Goal: Task Accomplishment & Management: Manage account settings

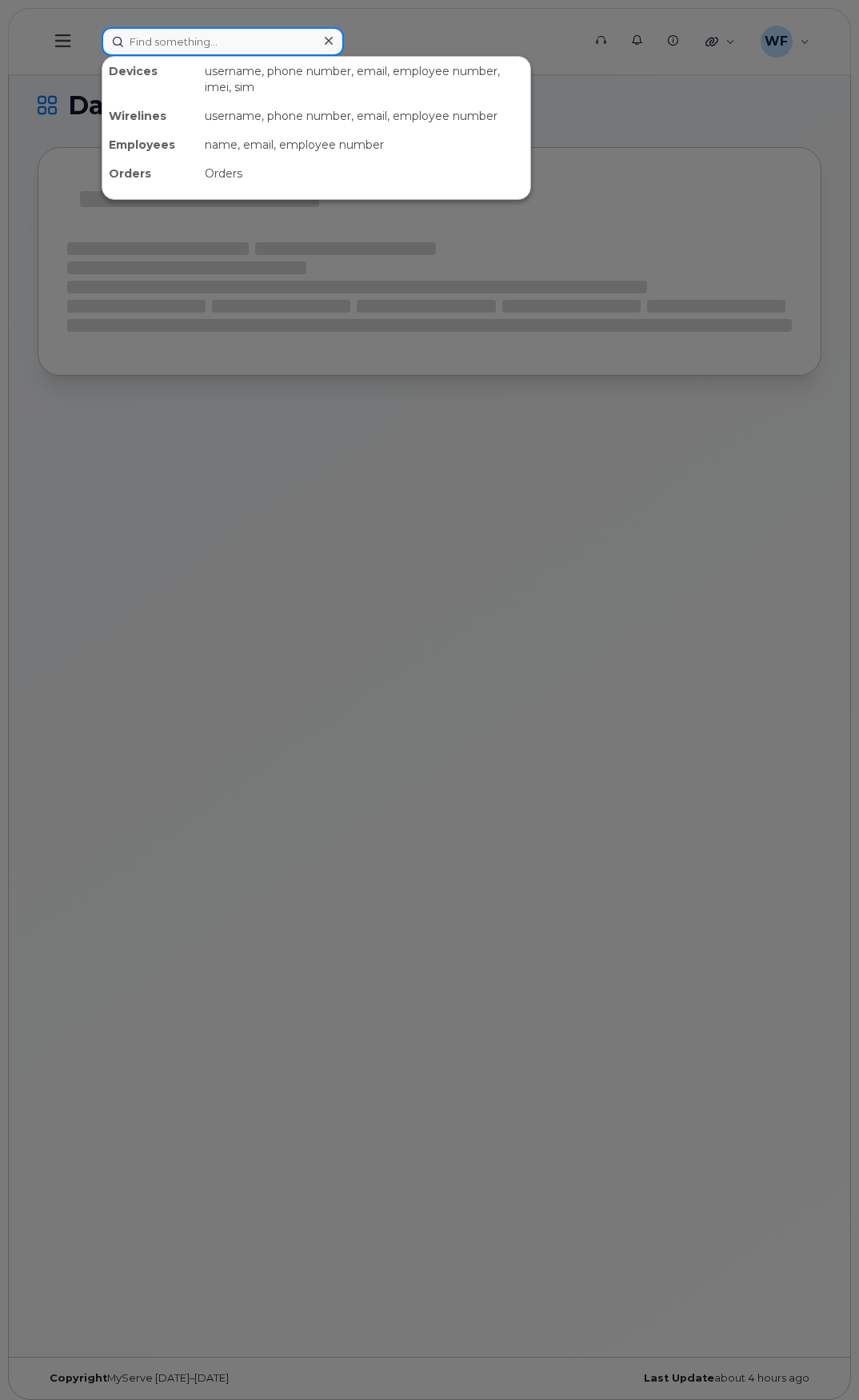
click at [180, 44] on input at bounding box center [223, 42] width 243 height 29
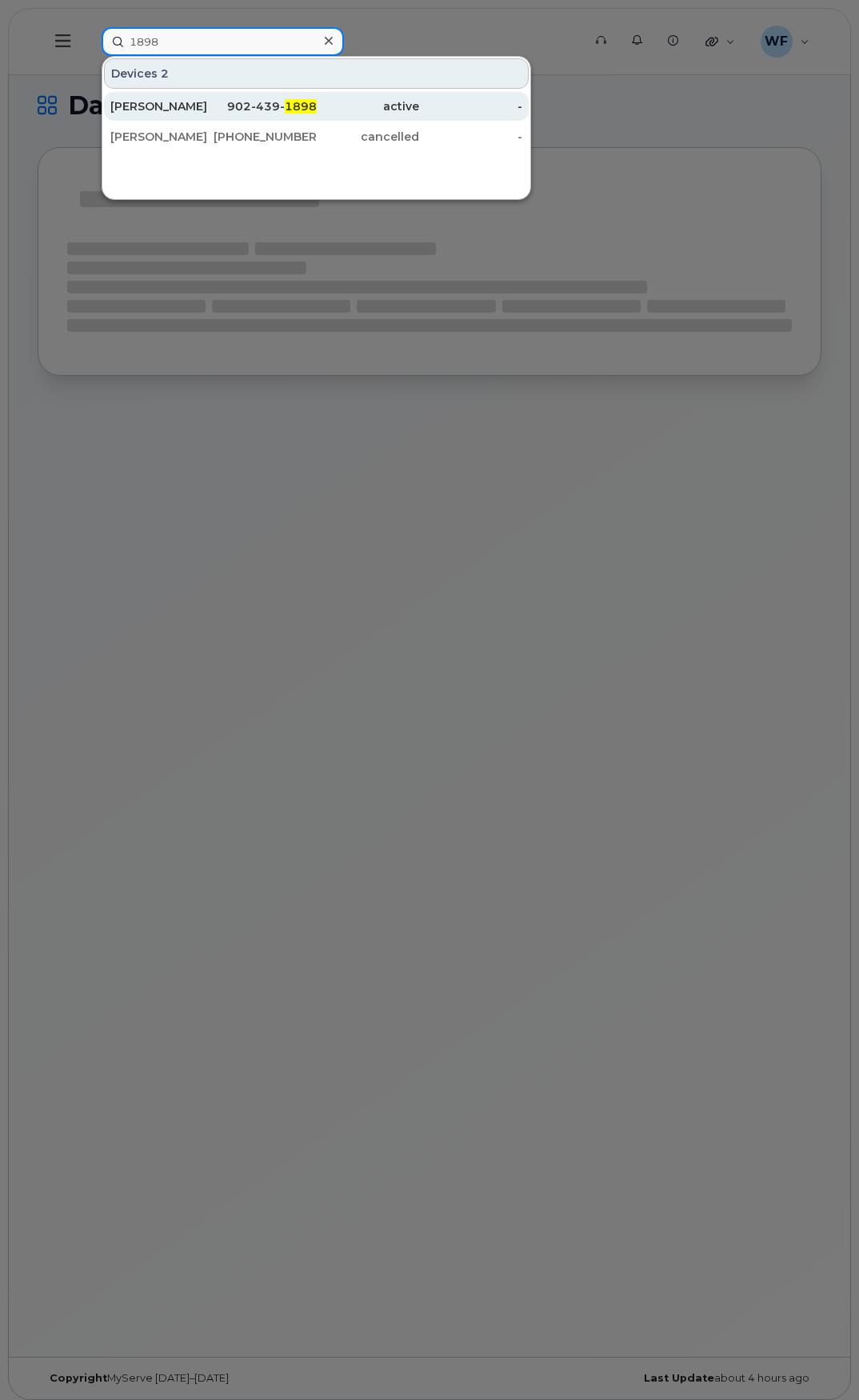
type input "1898"
click at [169, 100] on div "[PERSON_NAME]" at bounding box center [162, 105] width 103 height 16
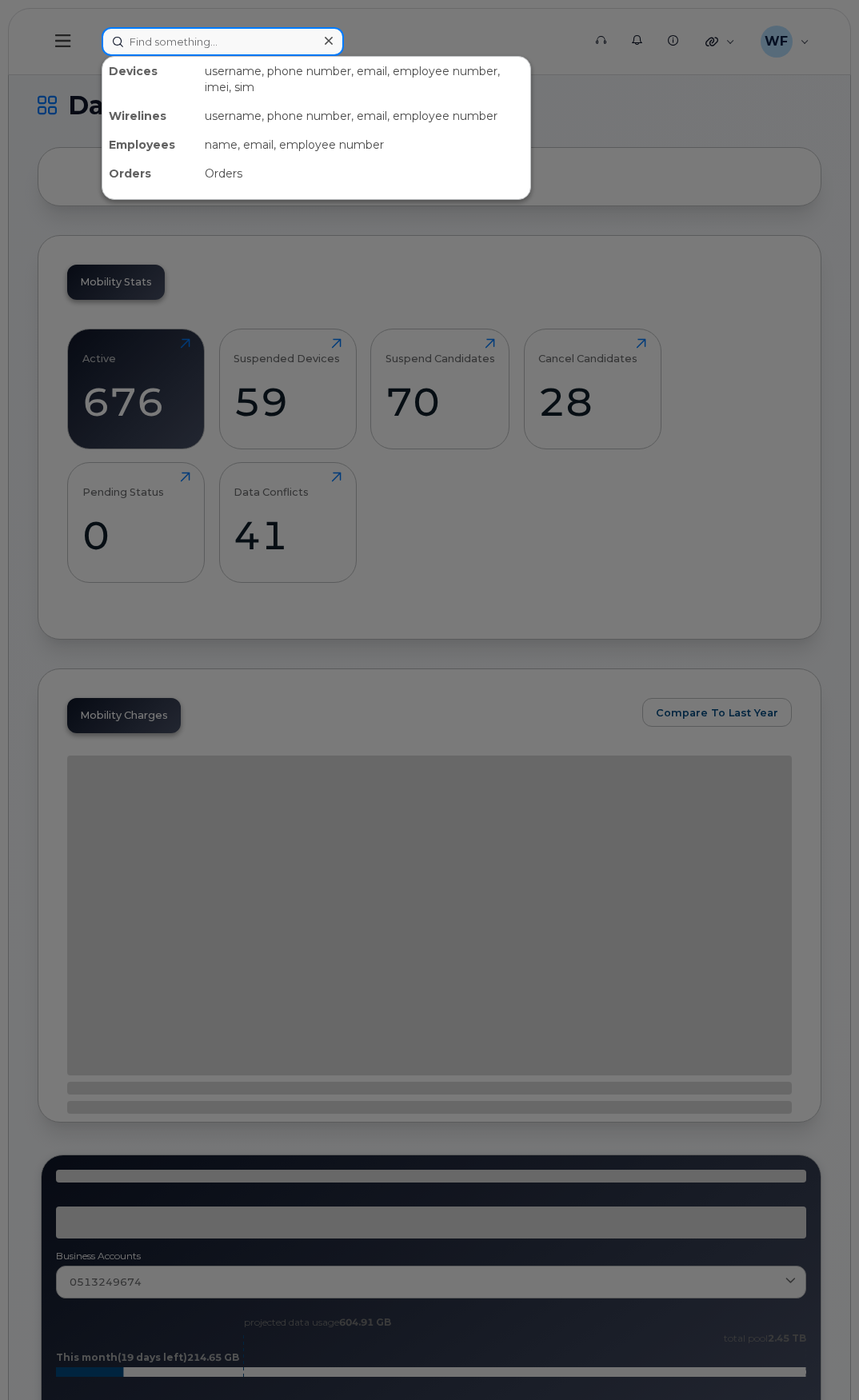
click at [177, 39] on input at bounding box center [223, 42] width 243 height 29
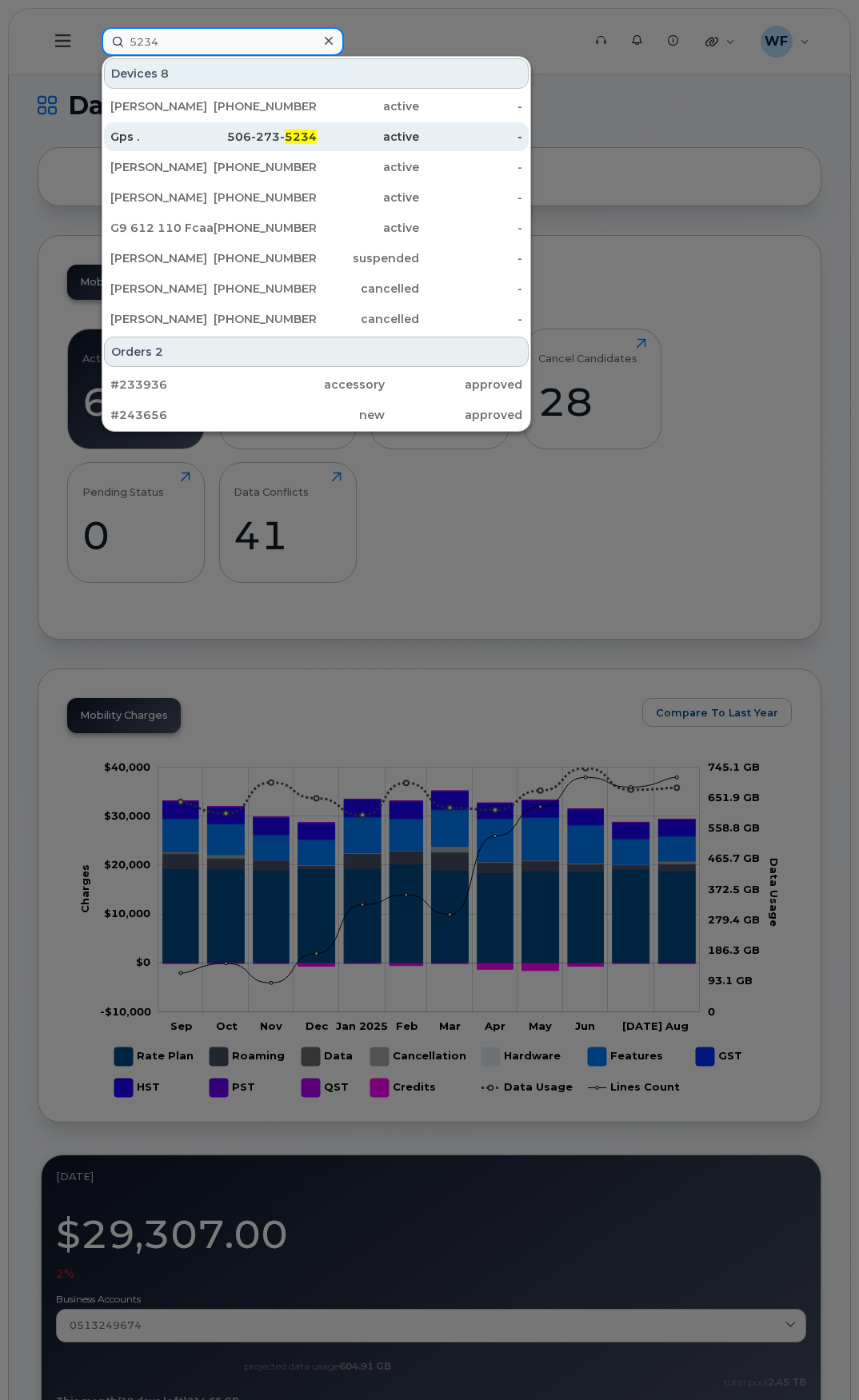
type input "5234"
click at [169, 137] on div "Gps ." at bounding box center [162, 136] width 103 height 16
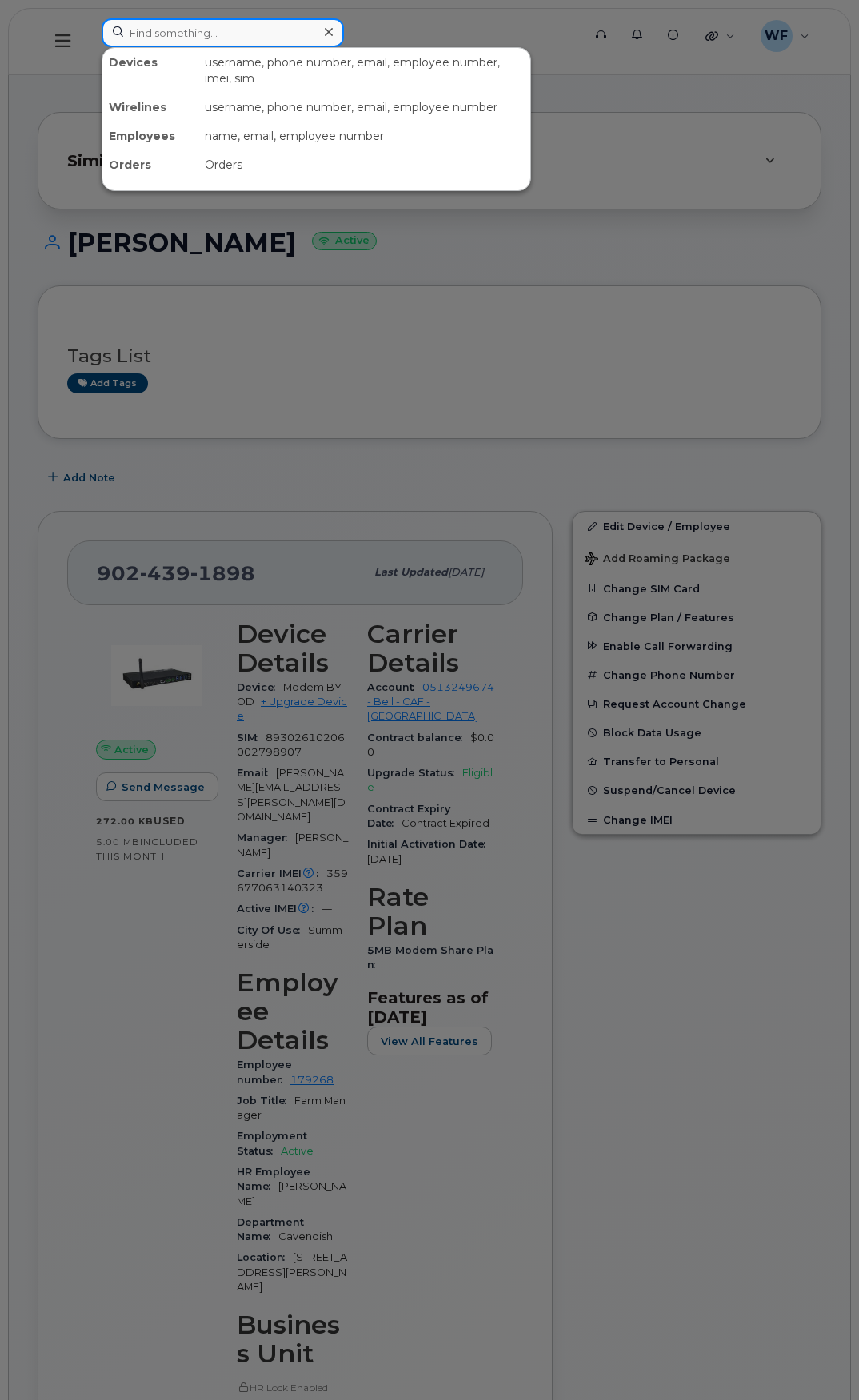
click at [158, 33] on input at bounding box center [223, 32] width 243 height 29
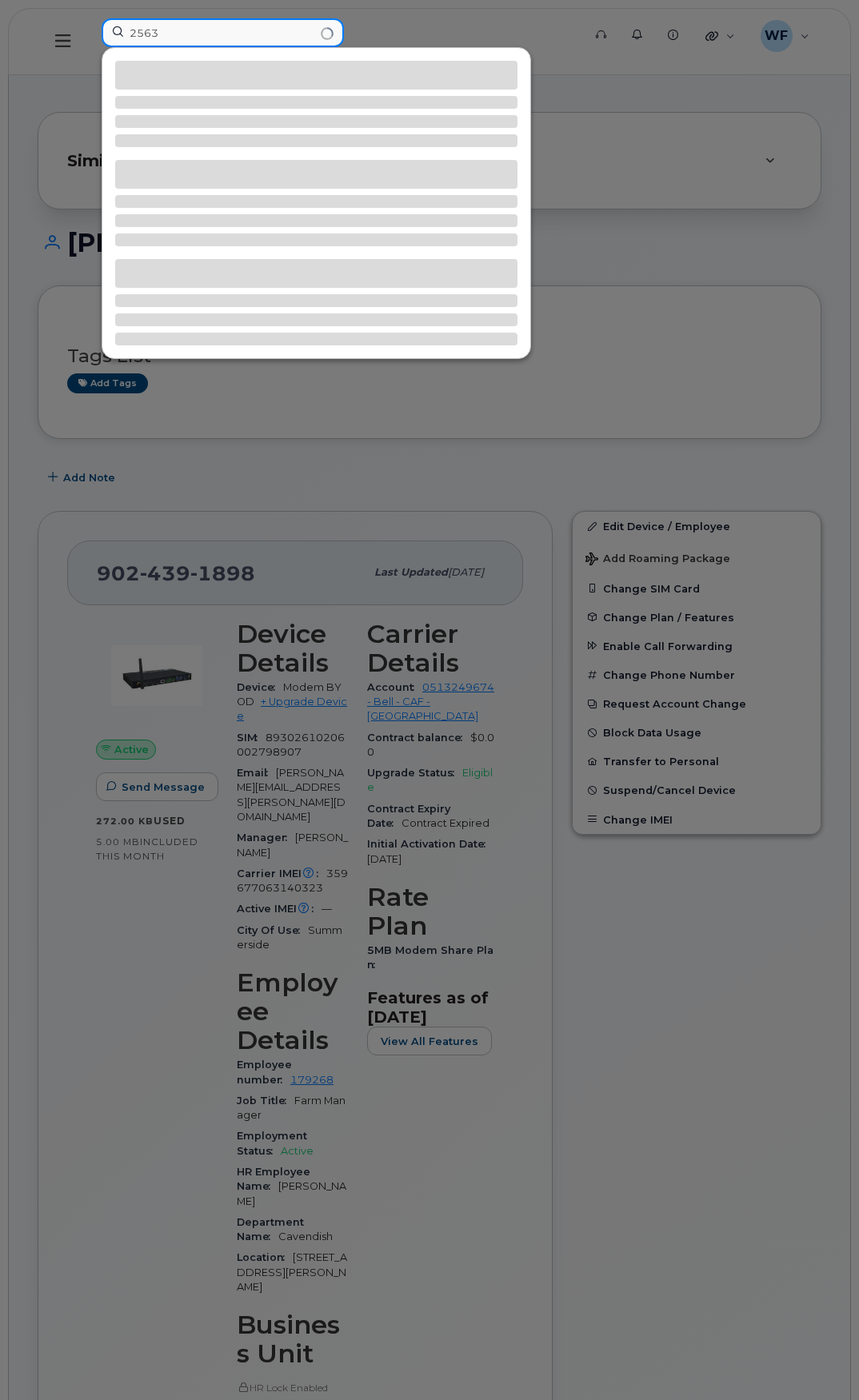
type input "2563"
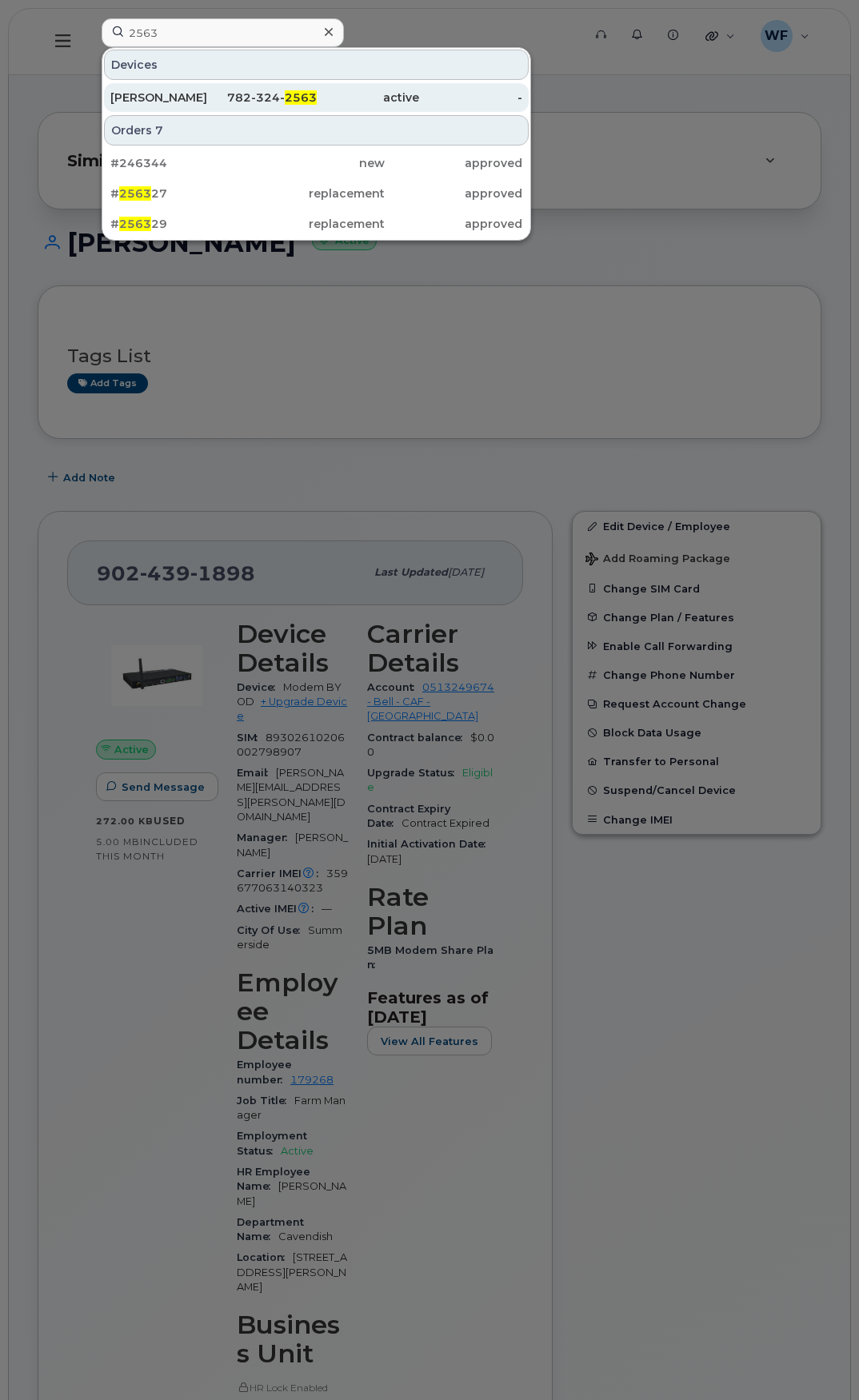
click at [173, 95] on div "[PERSON_NAME]" at bounding box center [162, 97] width 103 height 16
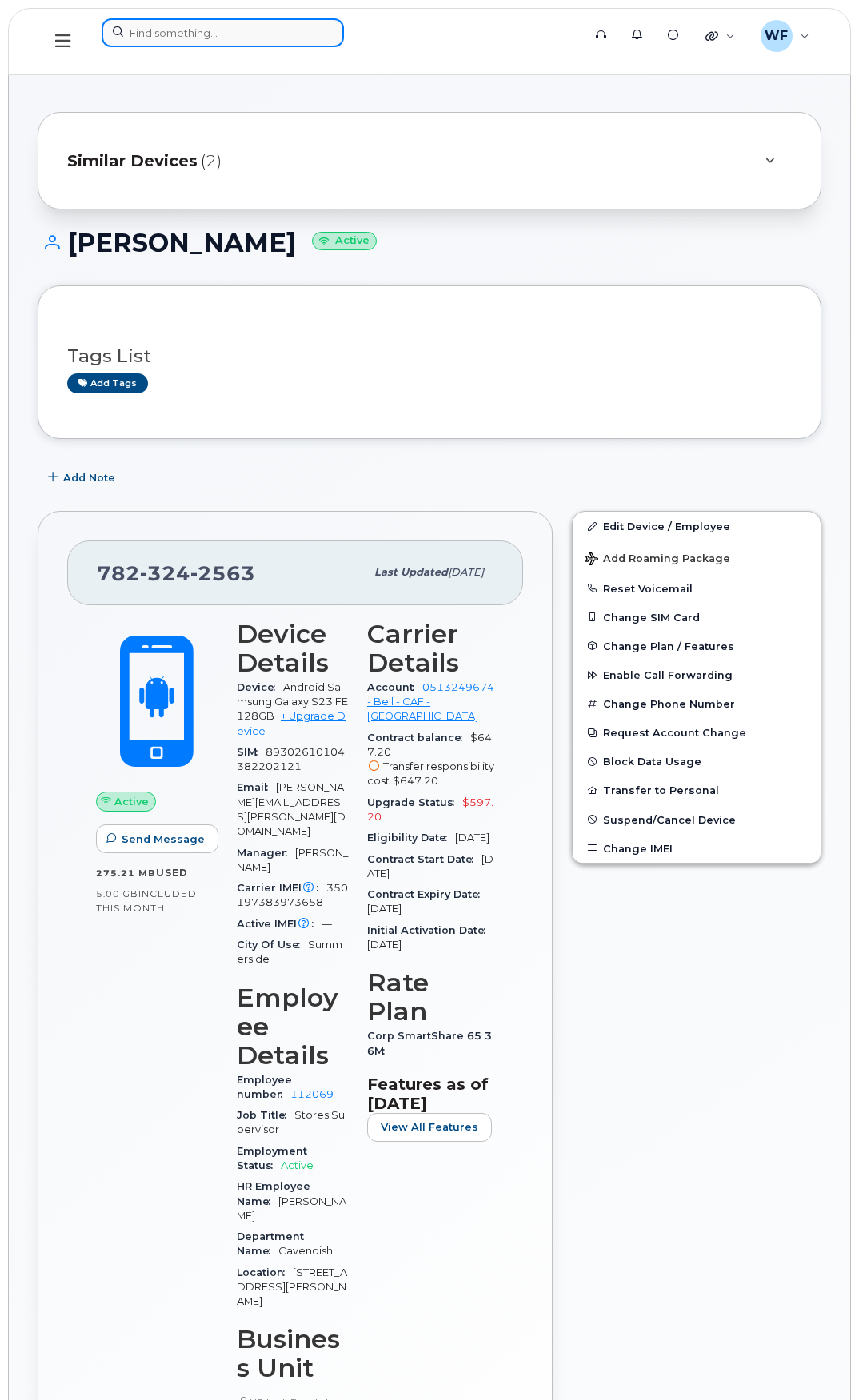
click at [199, 34] on input at bounding box center [223, 32] width 243 height 29
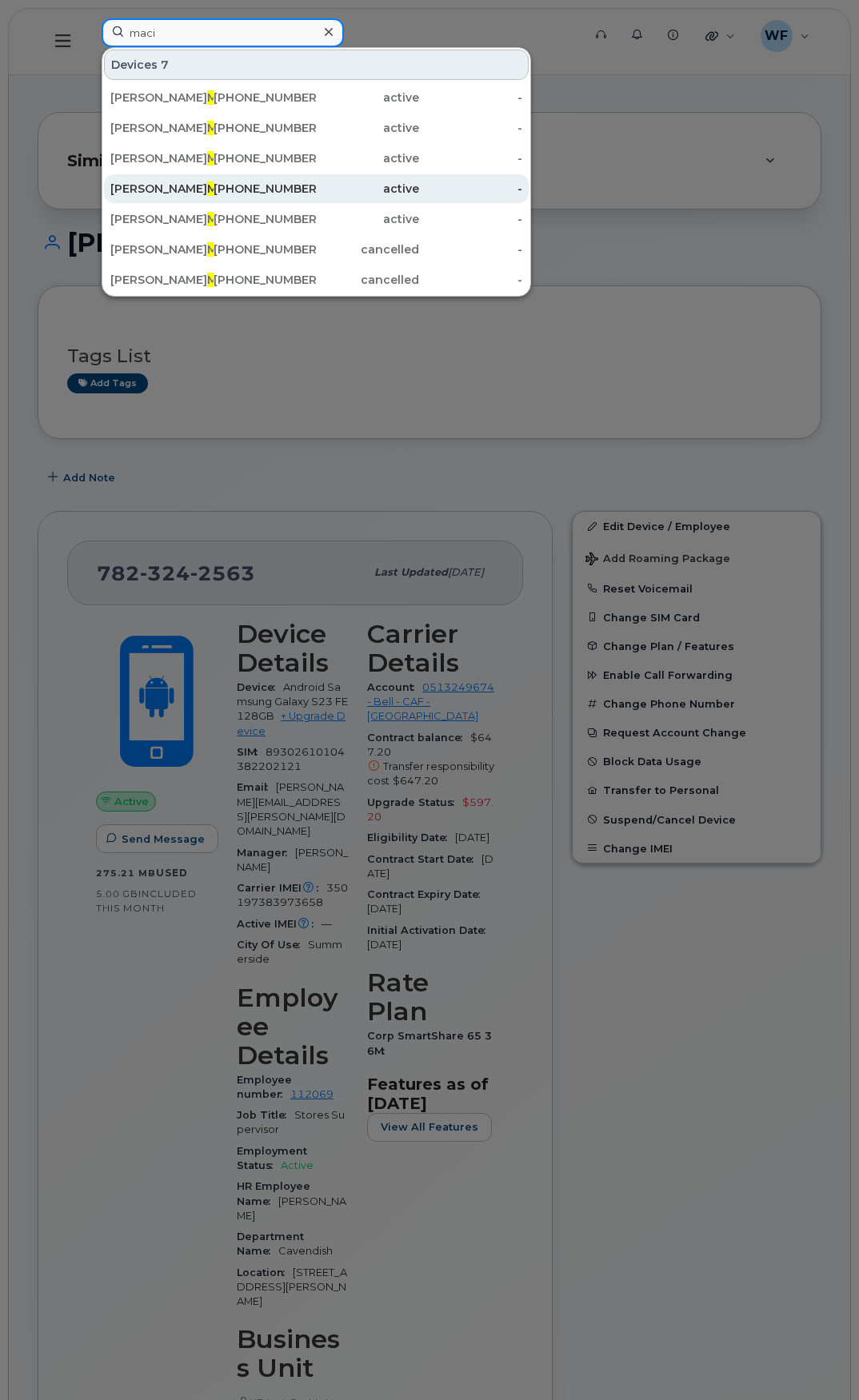
type input "maci"
click at [183, 191] on div "[PERSON_NAME] saac" at bounding box center [162, 188] width 103 height 16
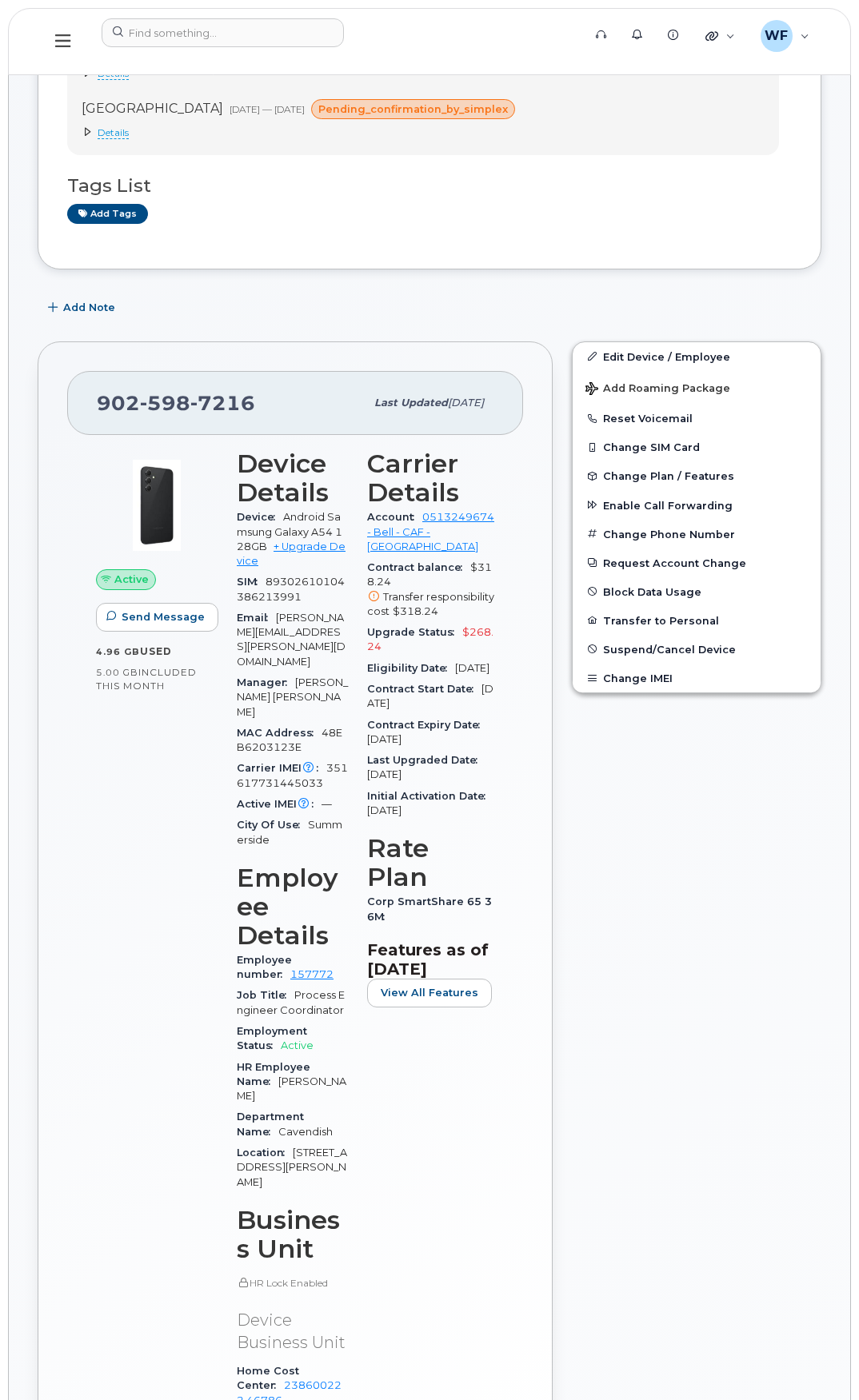
scroll to position [160, 0]
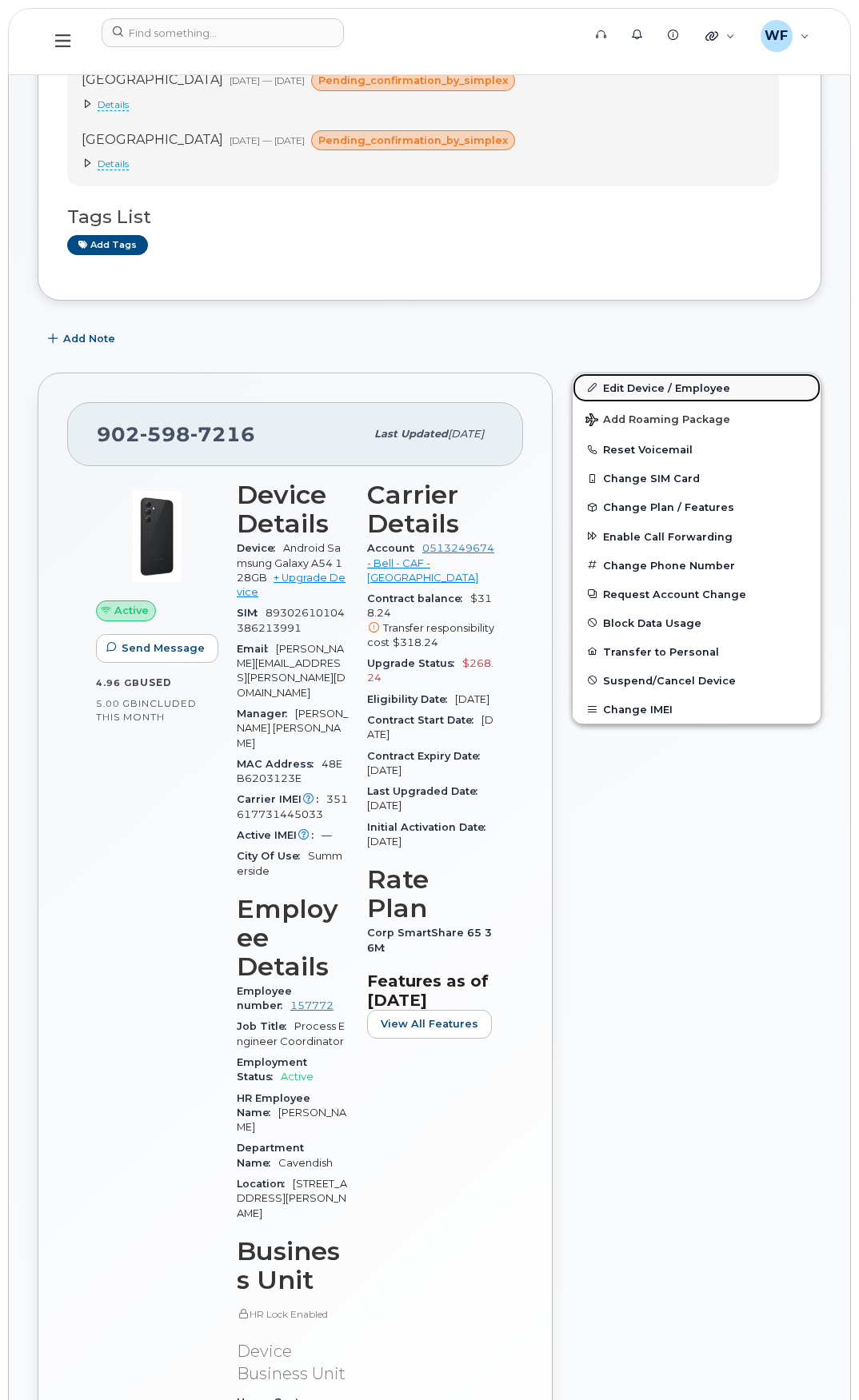
click at [634, 384] on link "Edit Device / Employee" at bounding box center [696, 388] width 248 height 29
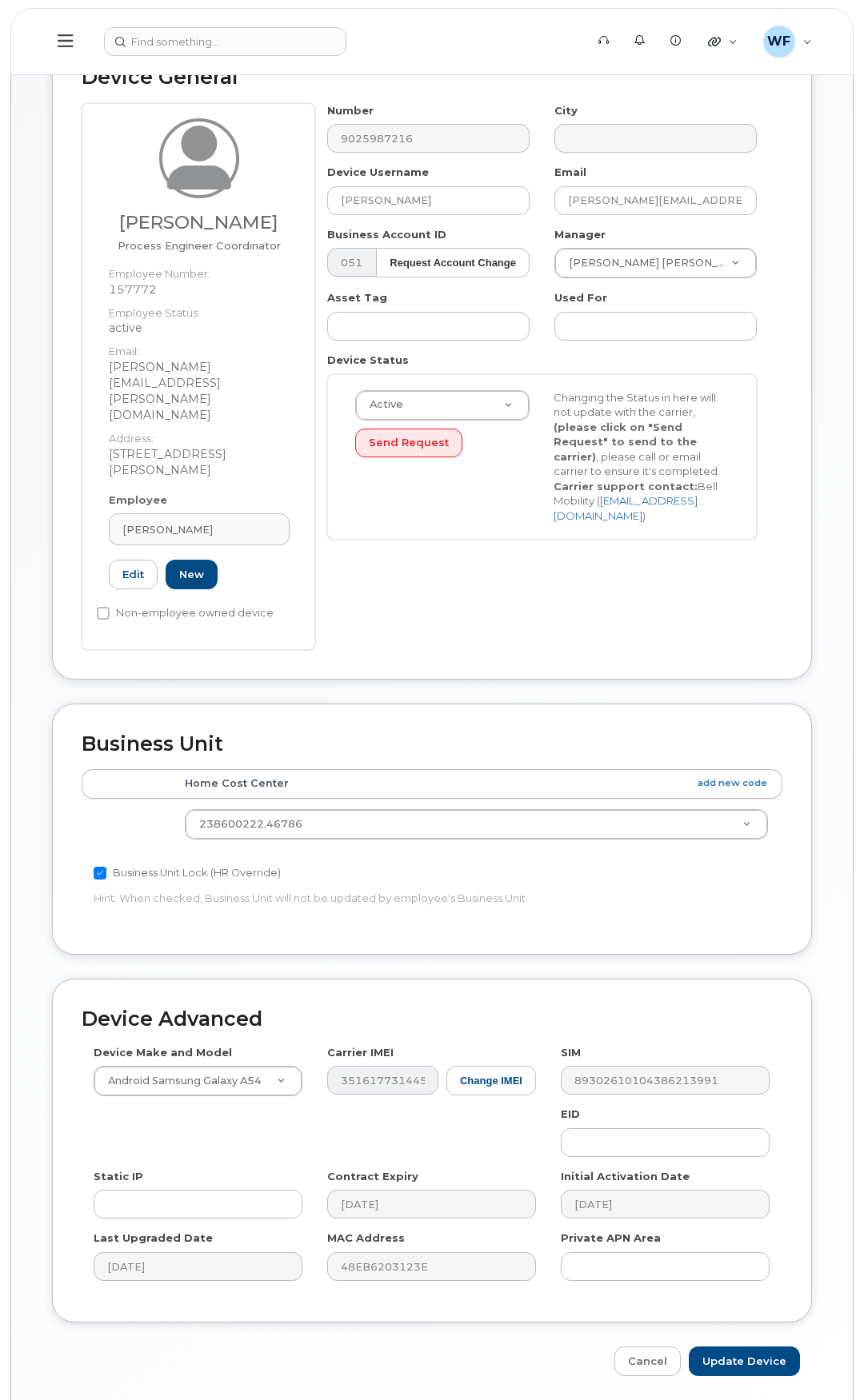
scroll to position [118, 0]
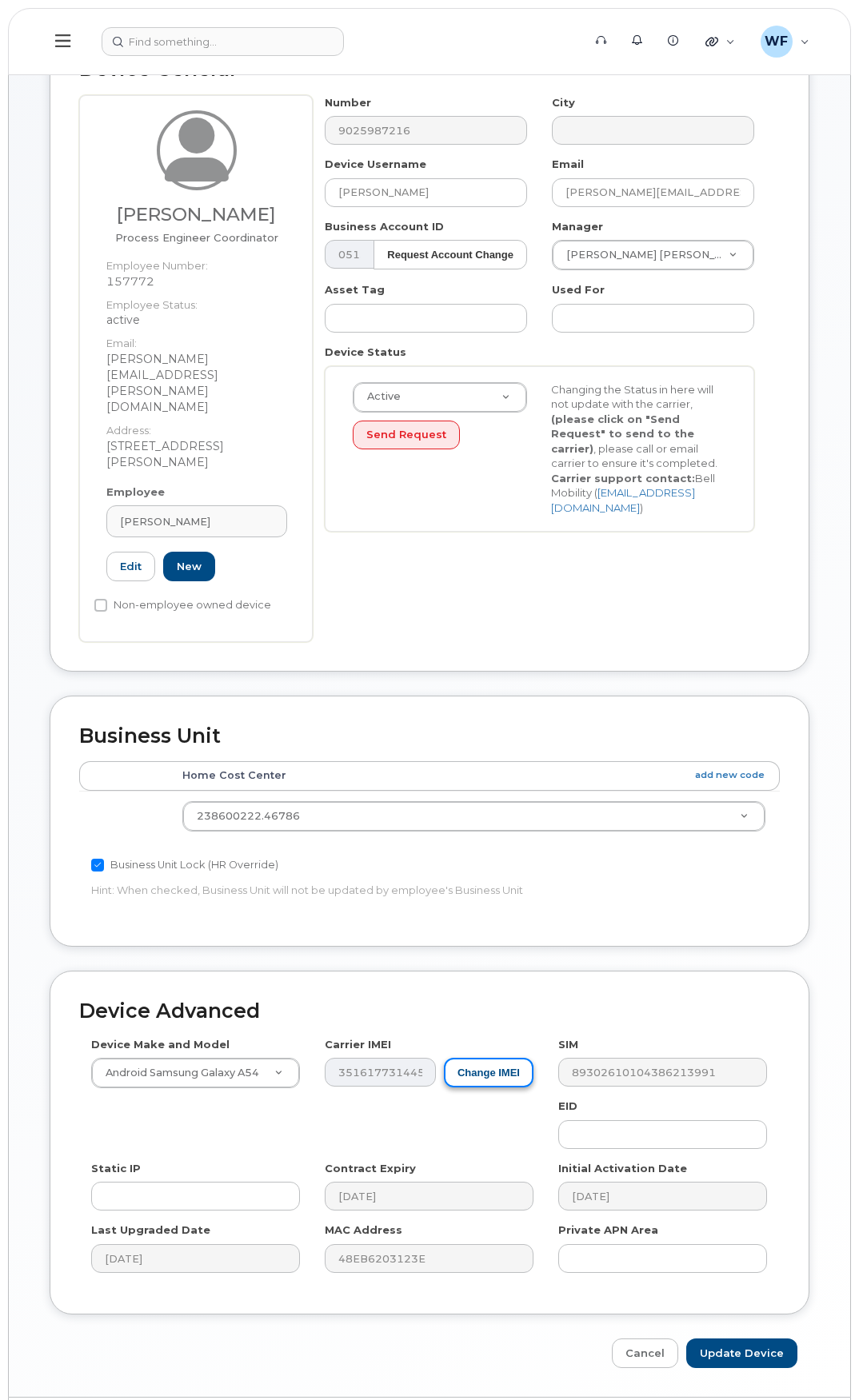
click at [466, 1058] on button "Change IMEI" at bounding box center [488, 1073] width 90 height 30
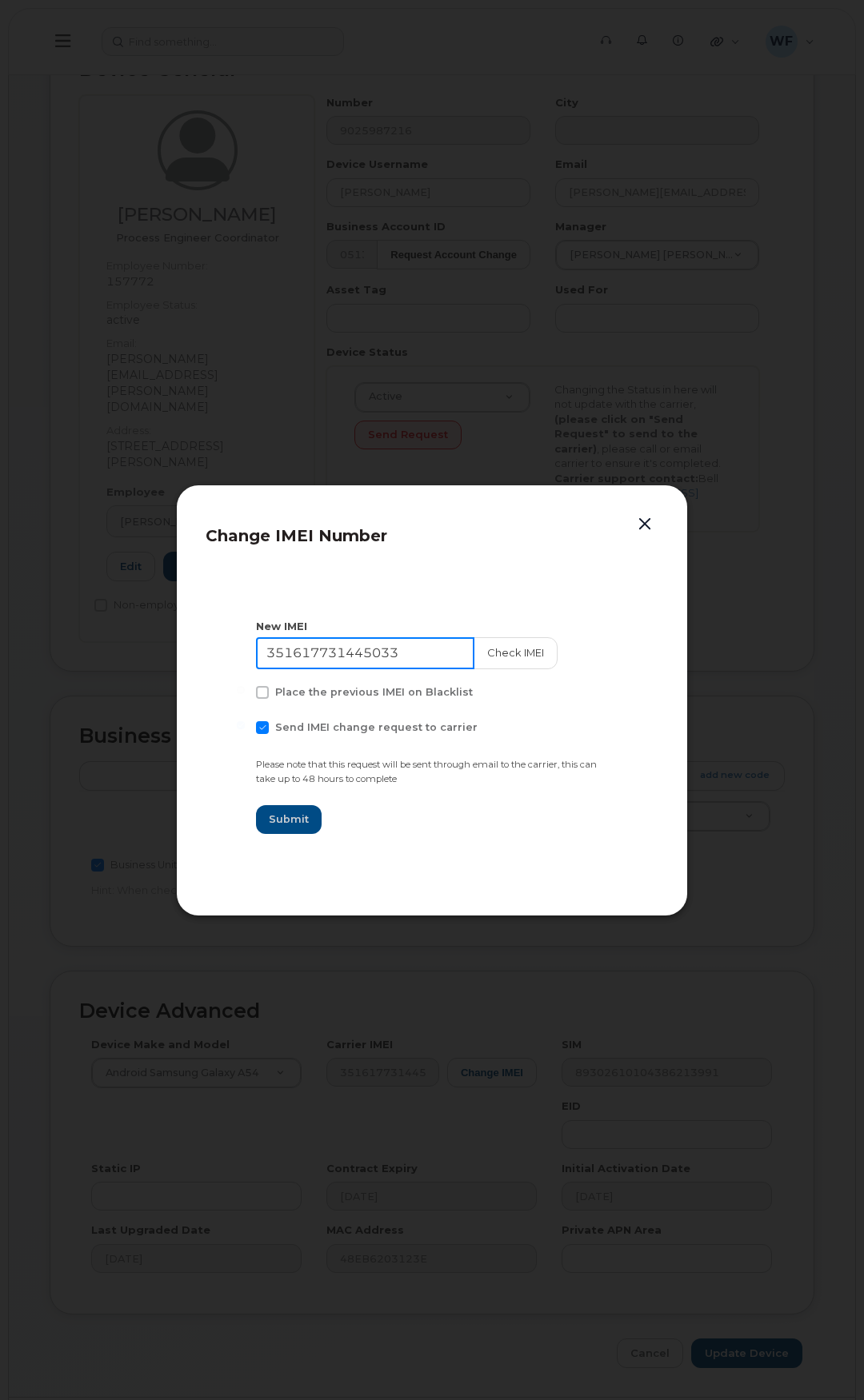
drag, startPoint x: 402, startPoint y: 654, endPoint x: 226, endPoint y: 631, distance: 177.5
click at [226, 631] on section "New IMEI [TECHNICAL_ID] Check IMEI Place the previous IMEI on Blacklist Send IM…" at bounding box center [431, 727] width 453 height 320
paste input "9938610865824"
type input "359938610865824"
click at [691, 1339] on input "Update Device" at bounding box center [747, 1353] width 111 height 30
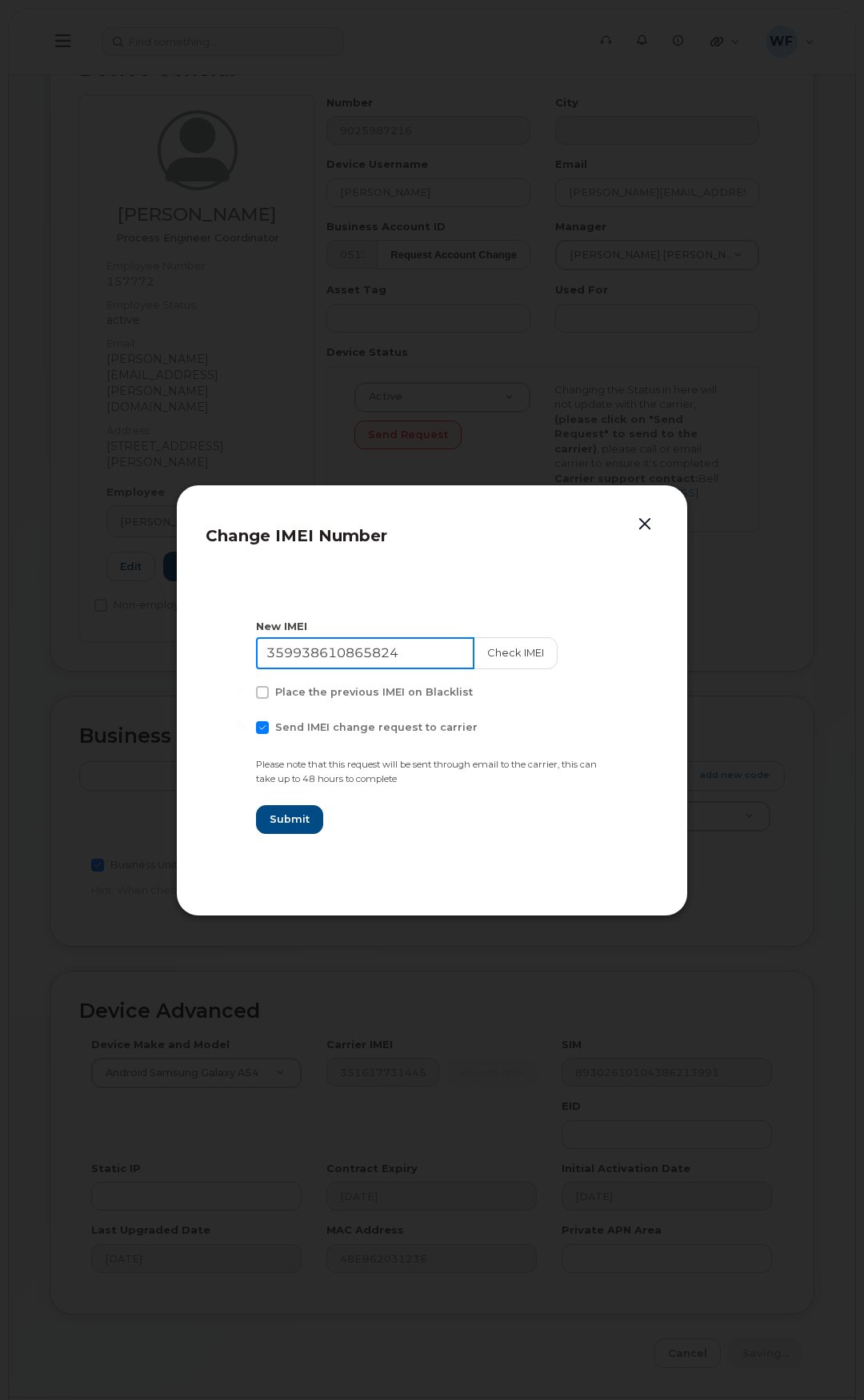
type input "Saving..."
click at [278, 820] on span "Submit" at bounding box center [289, 819] width 40 height 15
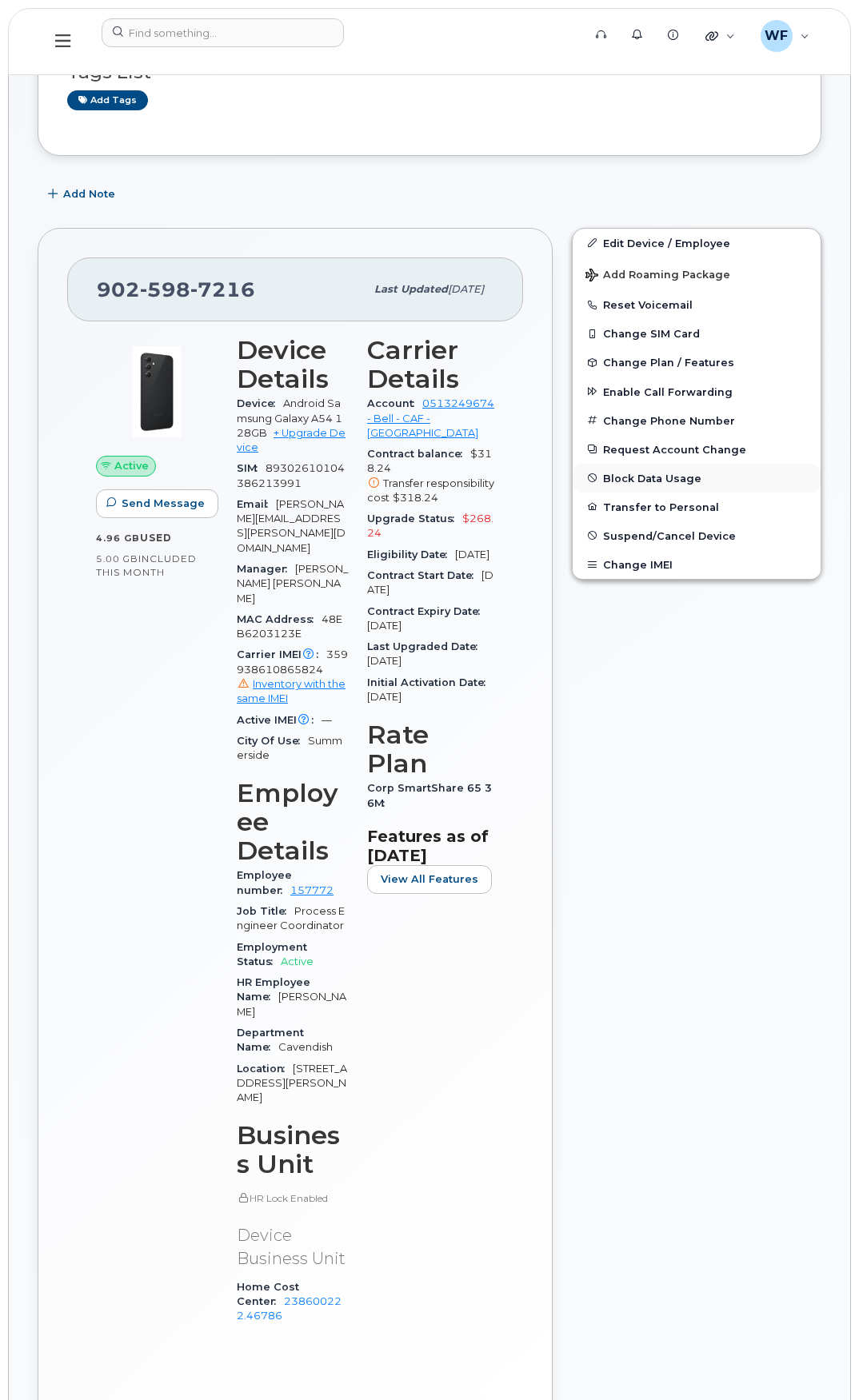
scroll to position [80, 0]
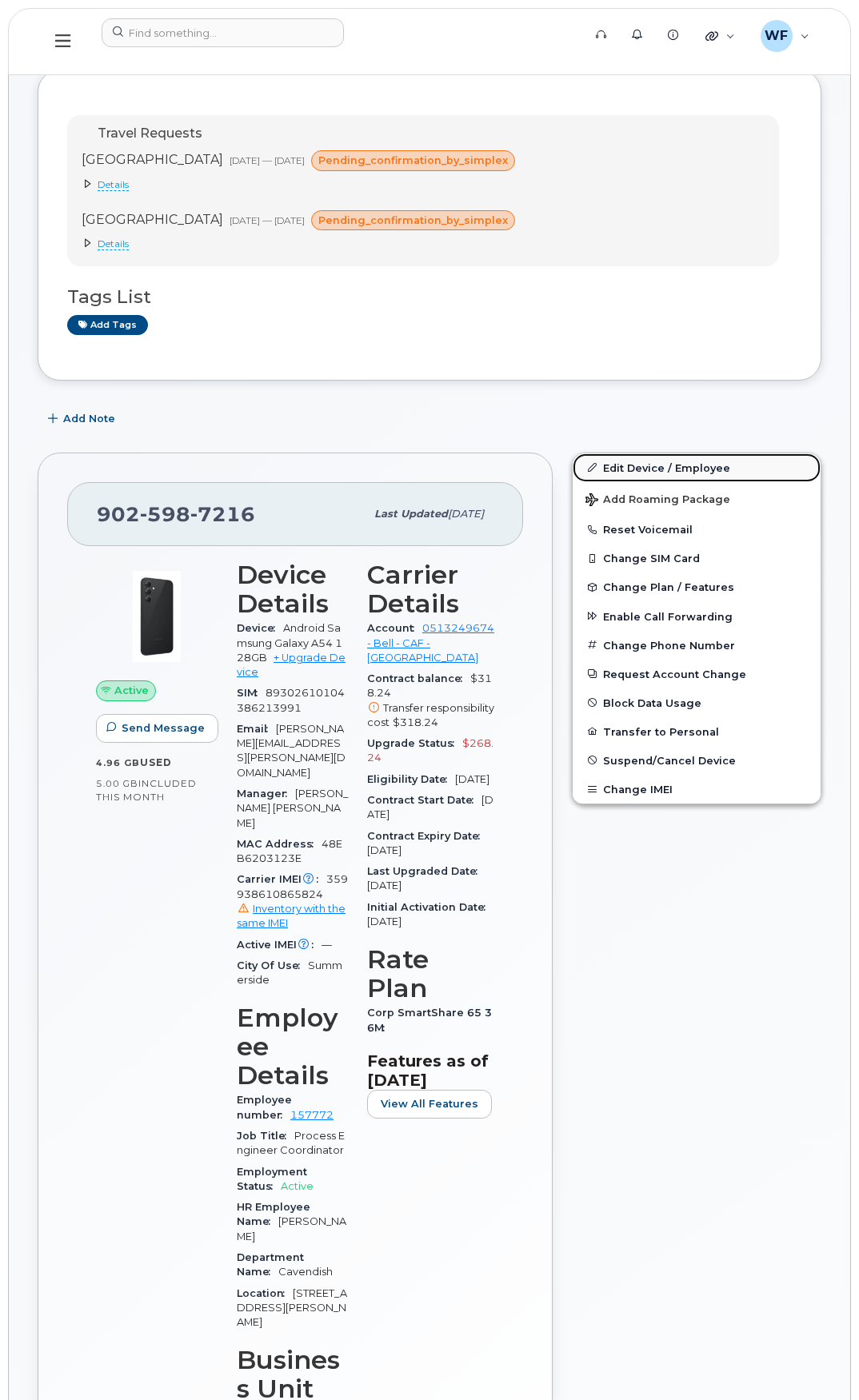
click at [638, 466] on link "Edit Device / Employee" at bounding box center [696, 467] width 248 height 29
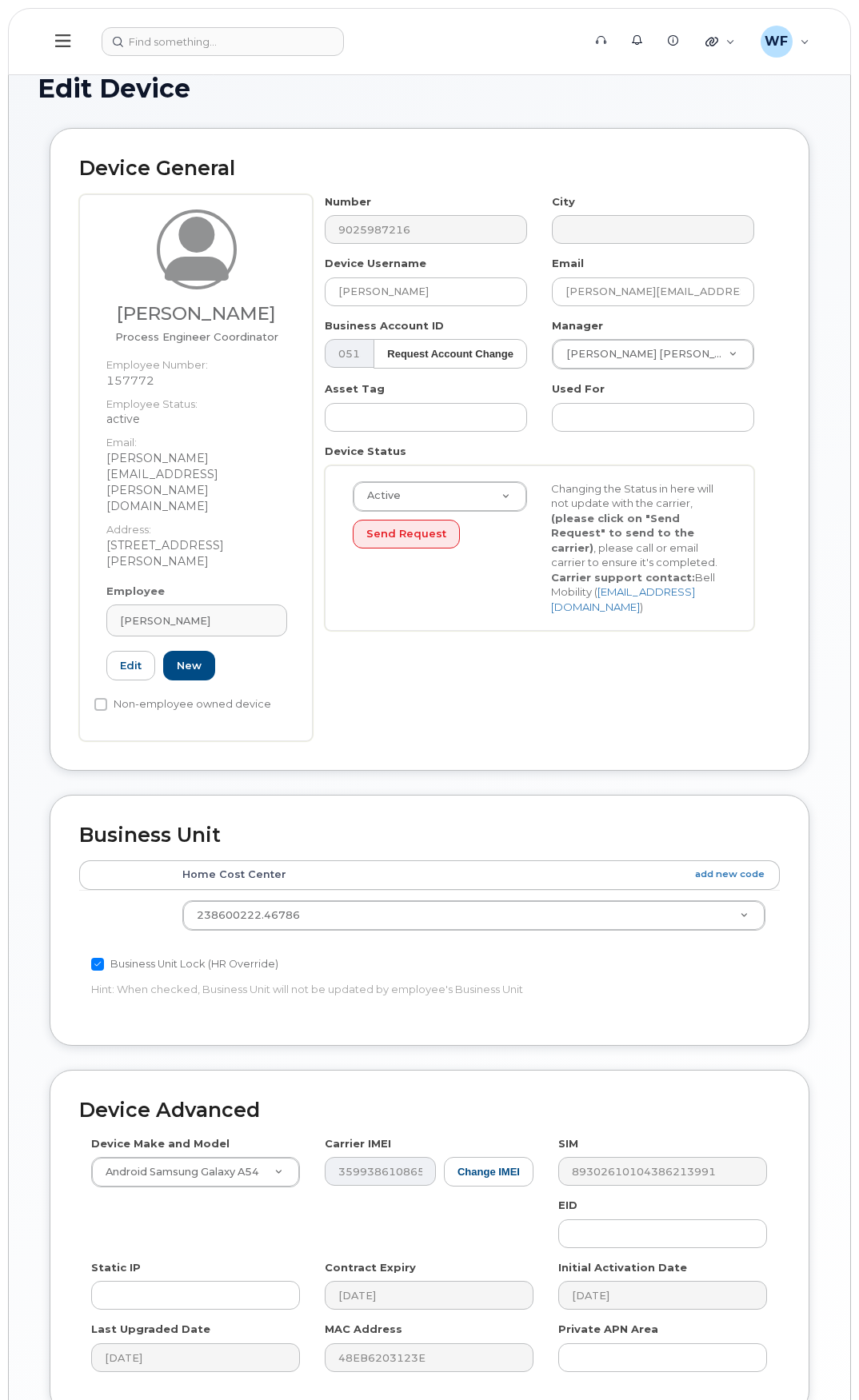
scroll to position [118, 0]
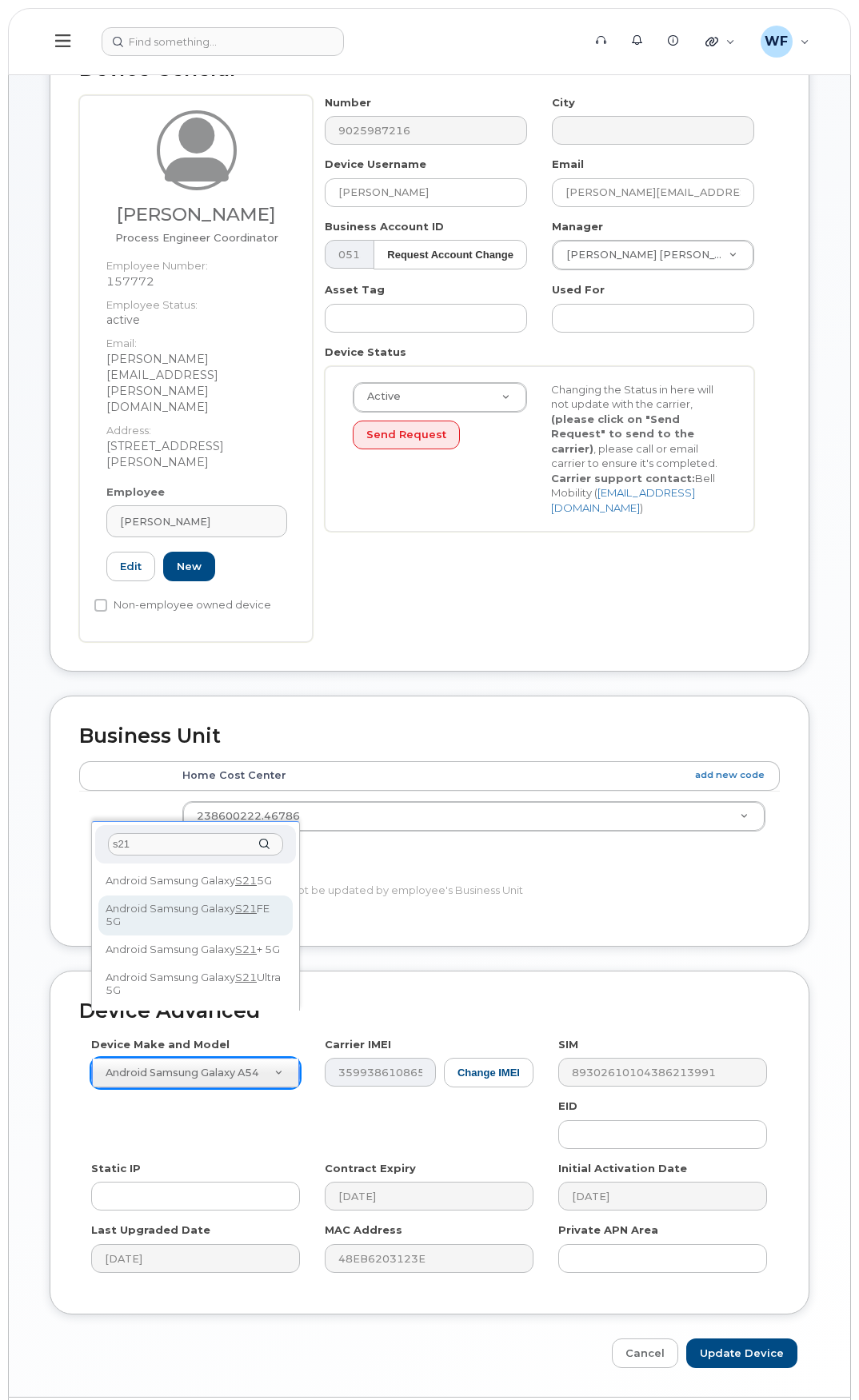
type input "s21"
select select "2676"
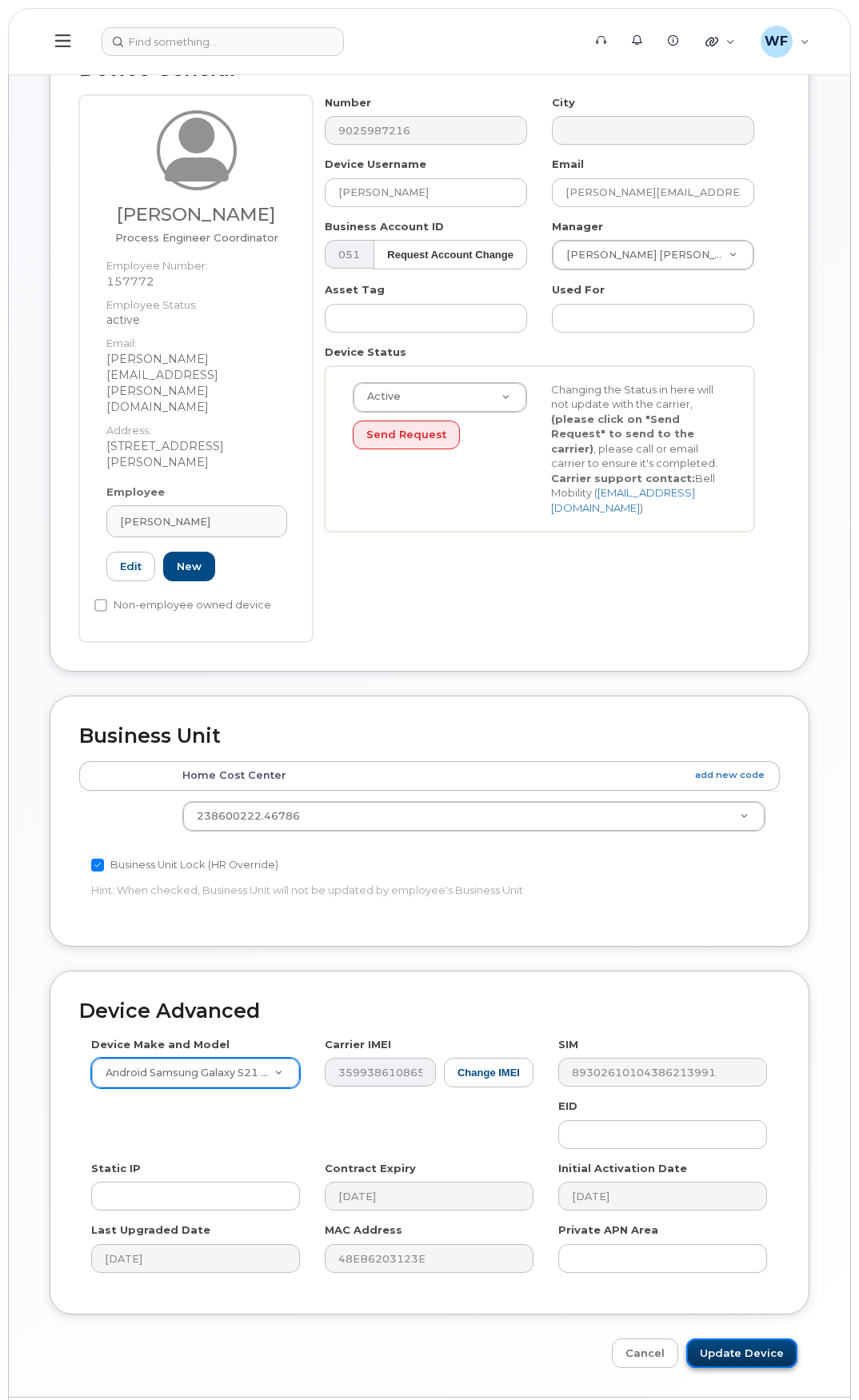
click at [742, 1339] on input "Update Device" at bounding box center [742, 1353] width 111 height 30
type input "Saving..."
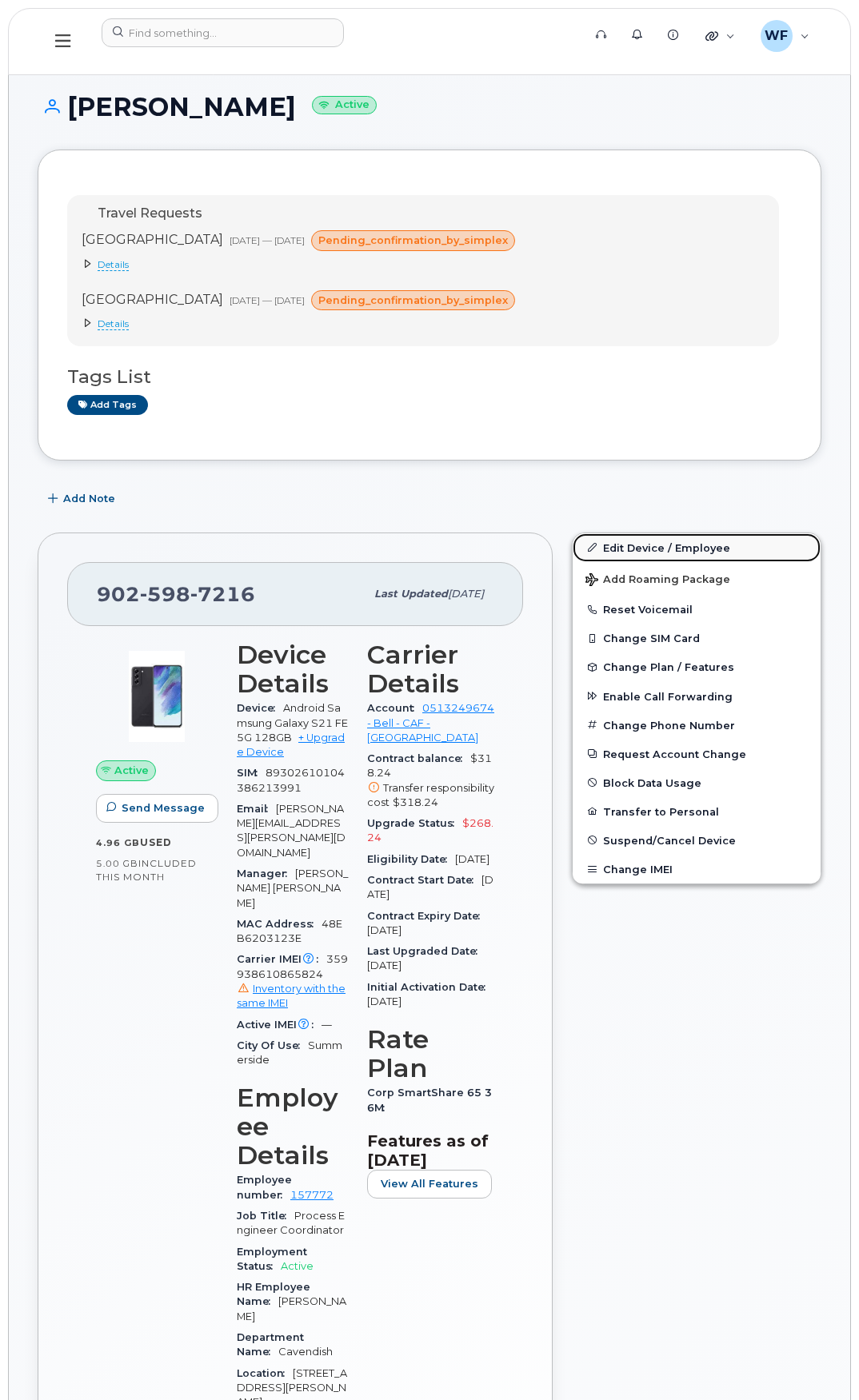
click at [641, 547] on link "Edit Device / Employee" at bounding box center [696, 547] width 248 height 29
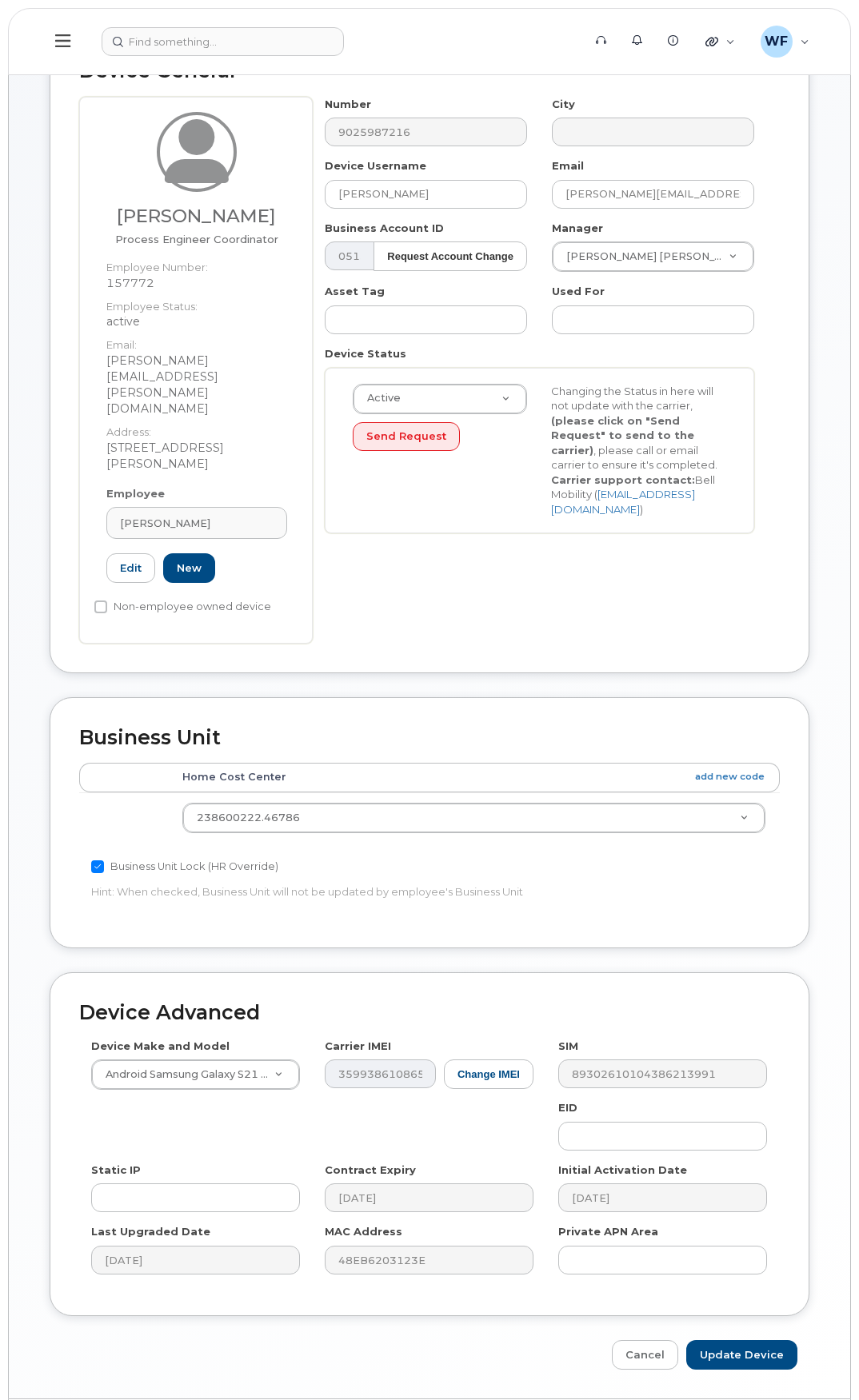
scroll to position [118, 0]
click at [482, 1058] on button "Change IMEI" at bounding box center [488, 1073] width 90 height 30
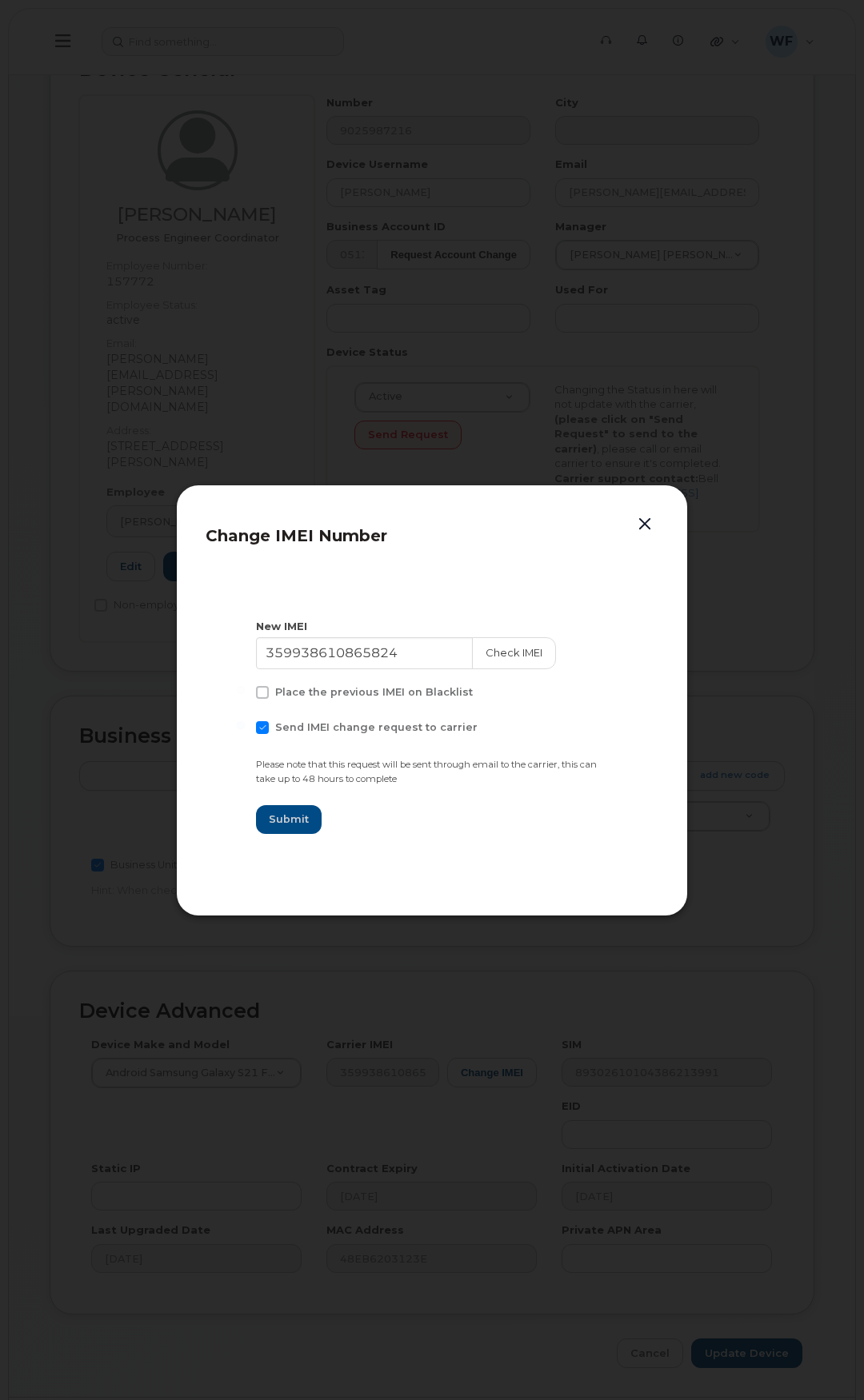
click at [474, 806] on div "Submit" at bounding box center [432, 820] width 352 height 29
click at [637, 523] on button "button" at bounding box center [645, 524] width 24 height 22
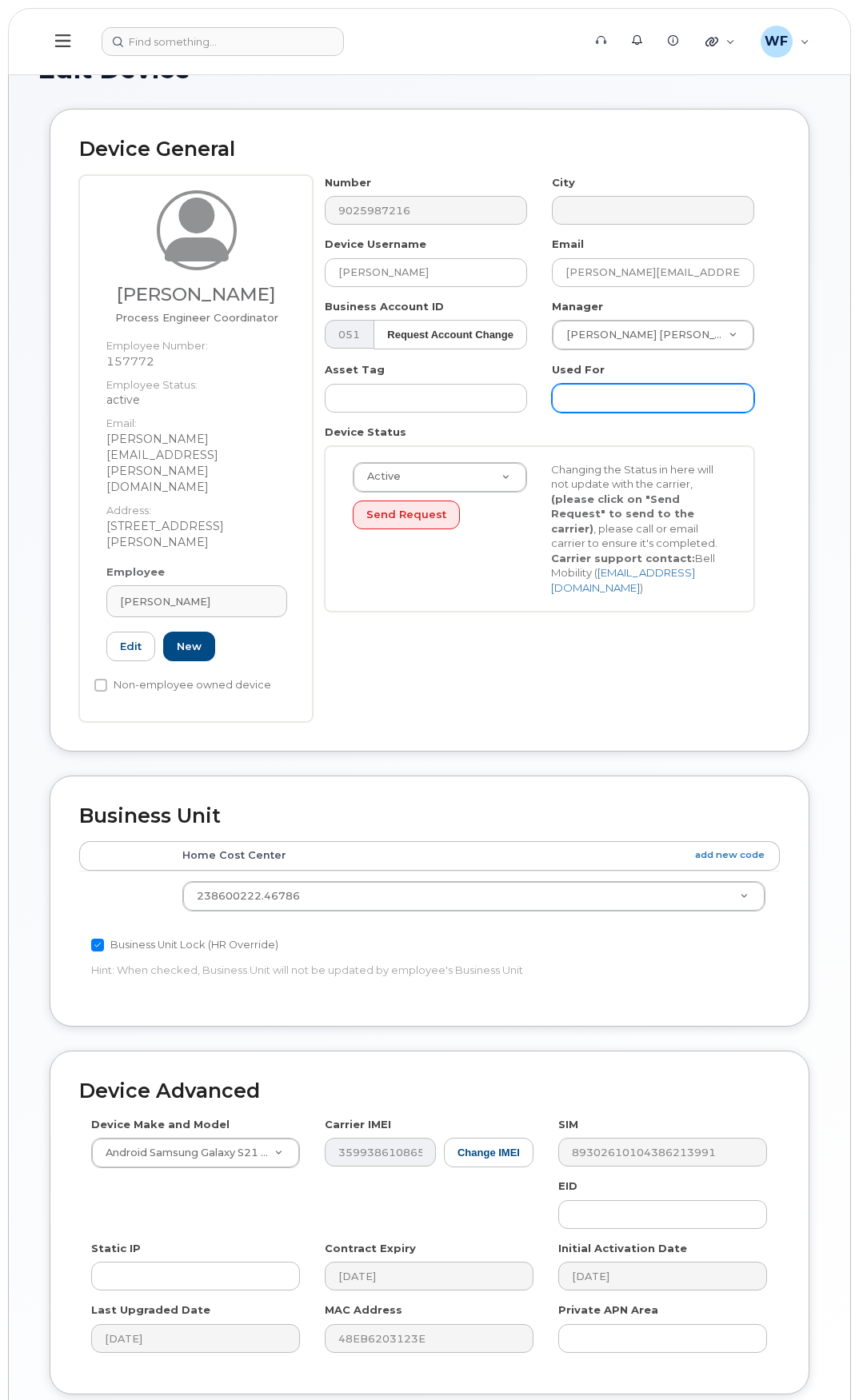
scroll to position [0, 0]
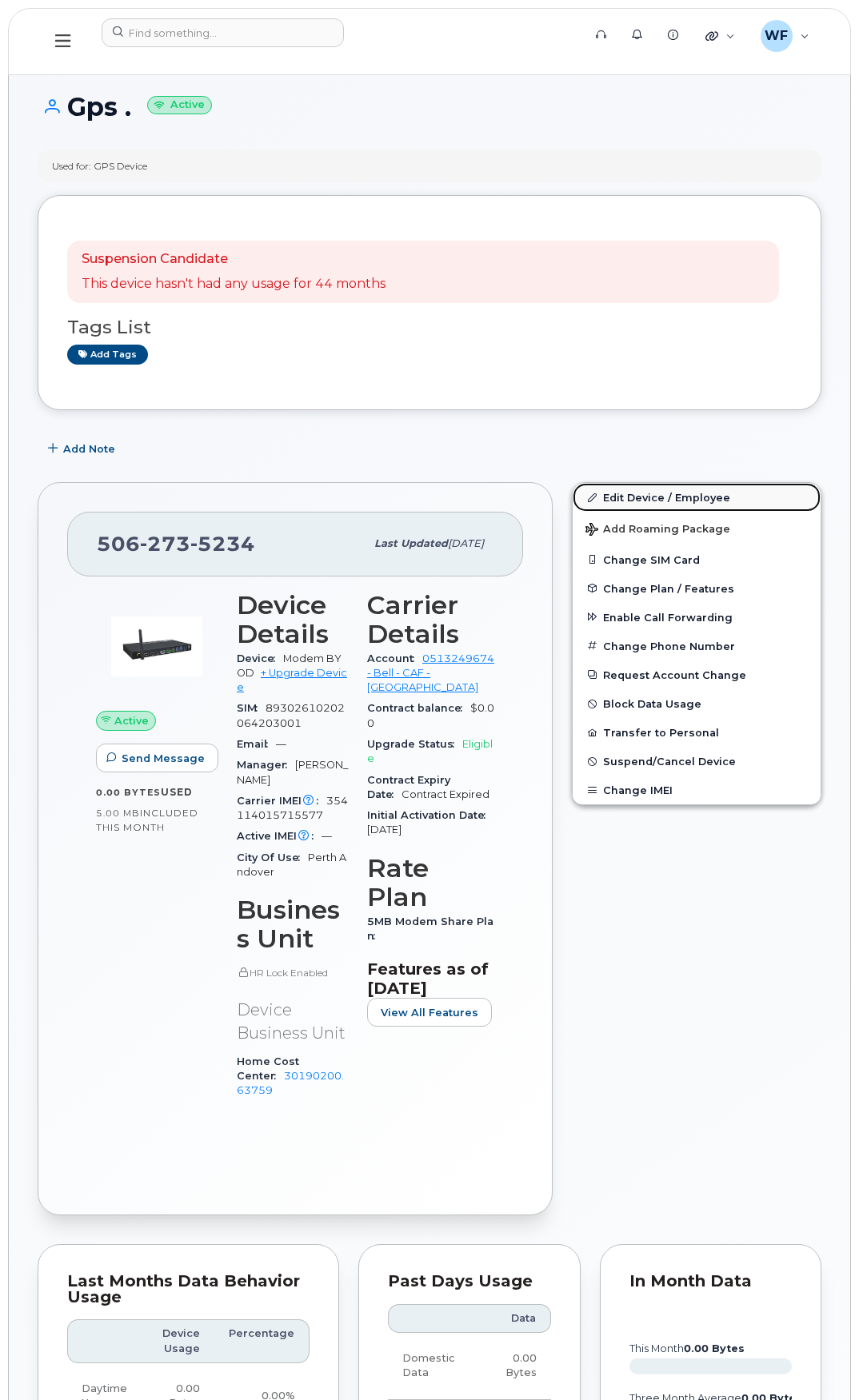
click at [652, 502] on link "Edit Device / Employee" at bounding box center [696, 497] width 248 height 29
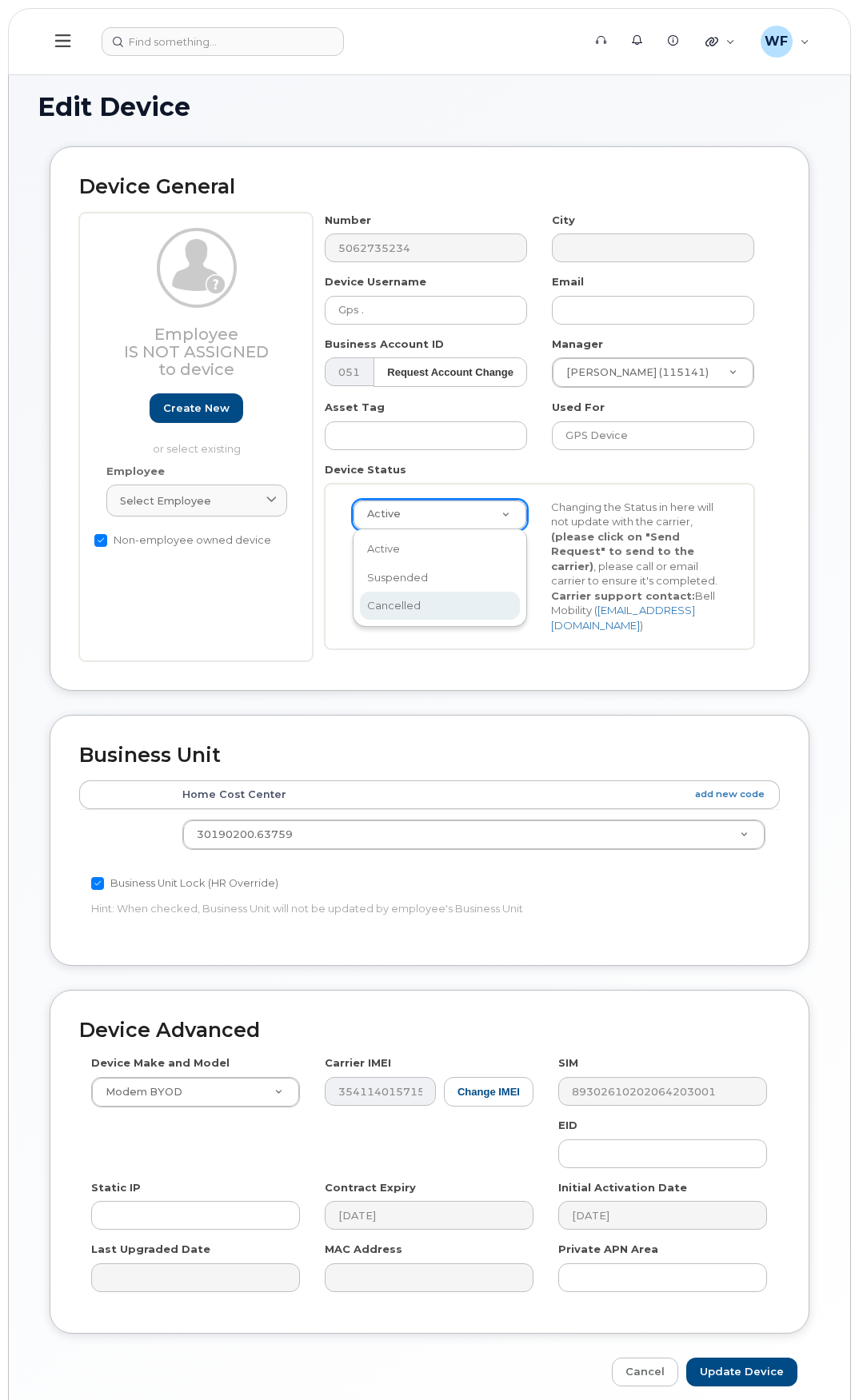
select select "cancelled"
click at [416, 554] on button "Send Request" at bounding box center [406, 553] width 107 height 30
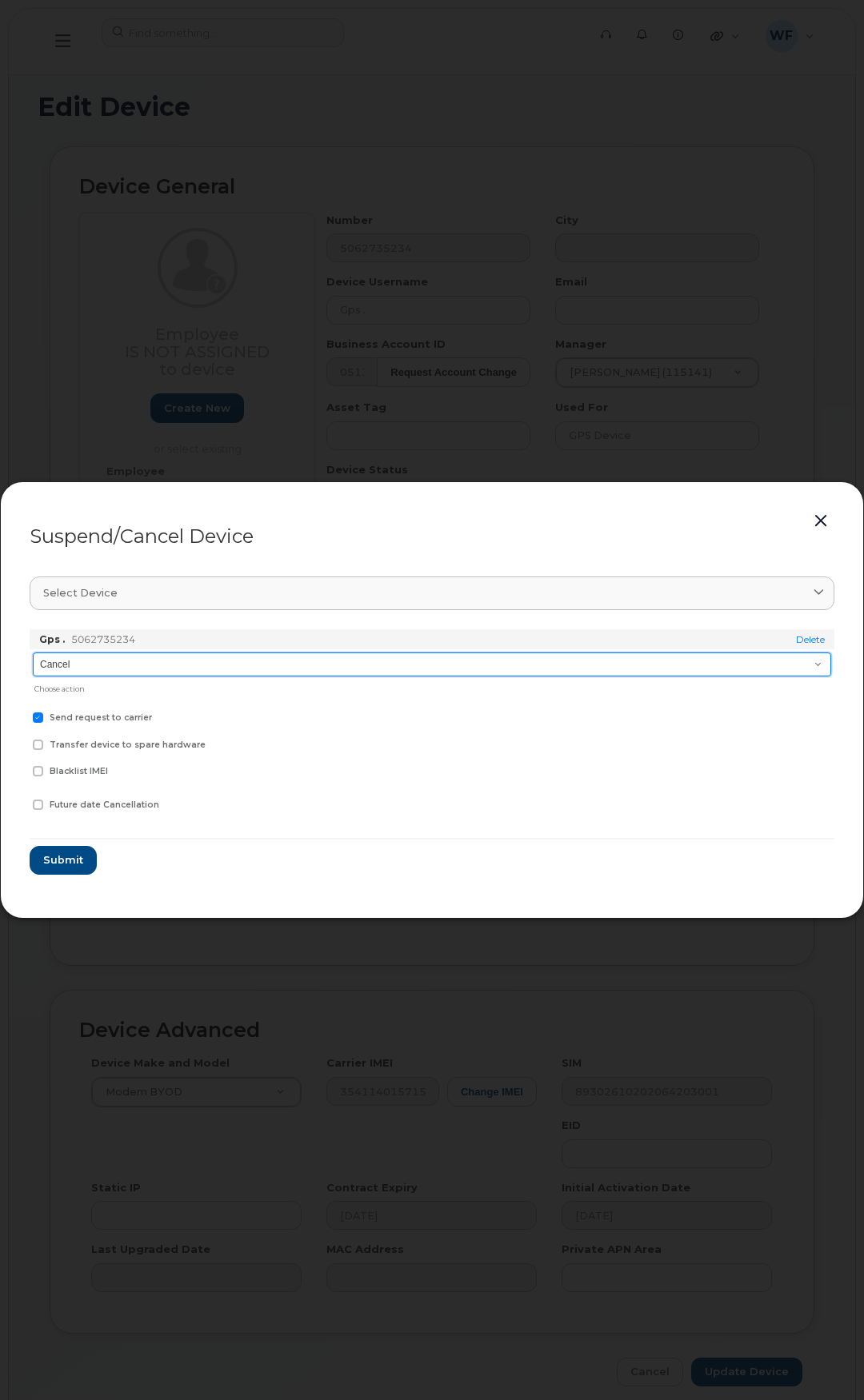
click at [174, 658] on select "Cancel Suspend - Extend Suspension Suspend - Reduced Rate Suspend - Full Rate S…" at bounding box center [431, 664] width 798 height 24
click at [32, 653] on select "Cancel Suspend - Extend Suspension Suspend - Reduced Rate Suspend - Full Rate S…" at bounding box center [431, 664] width 798 height 24
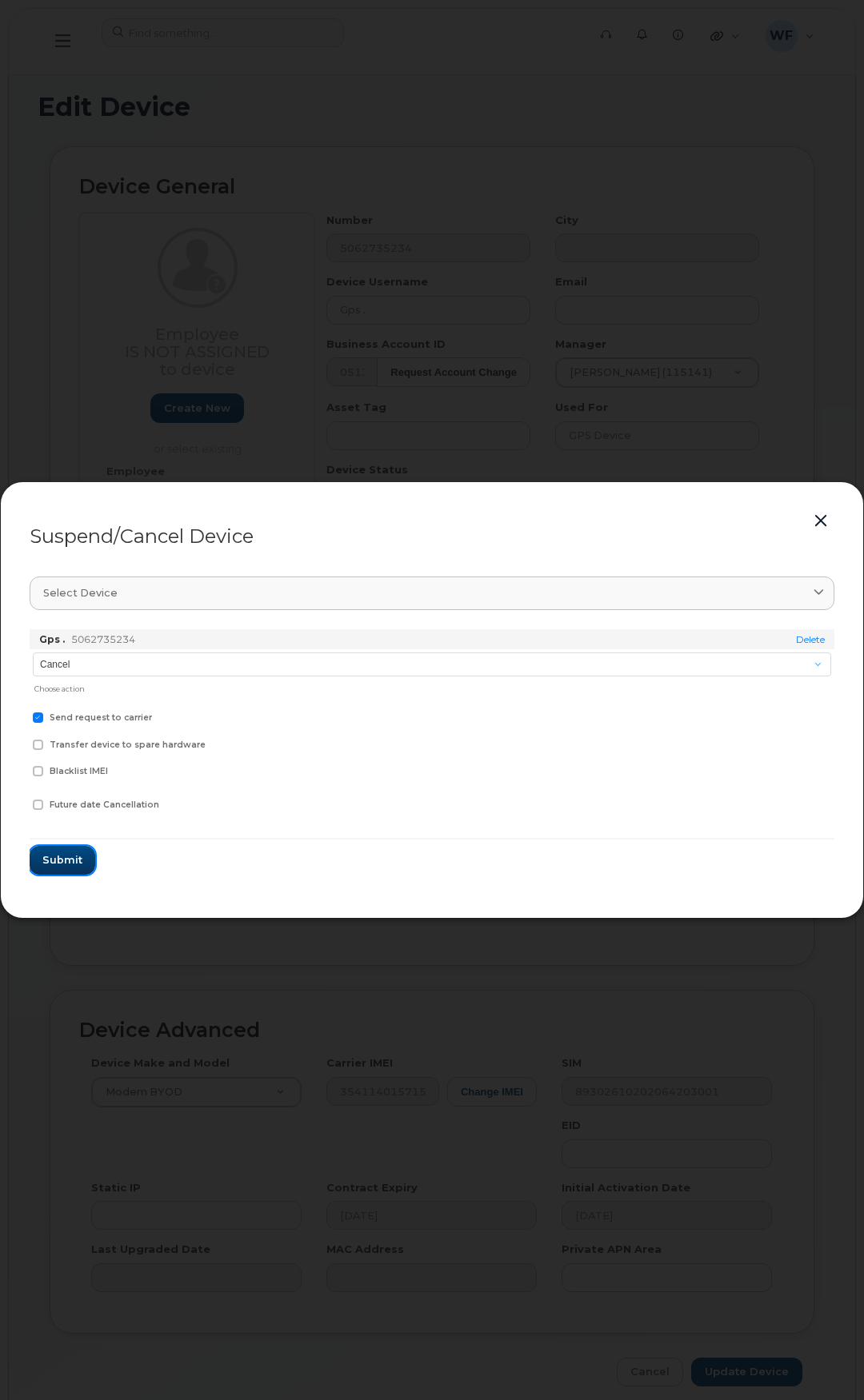
click at [71, 852] on span "Submit" at bounding box center [62, 859] width 40 height 15
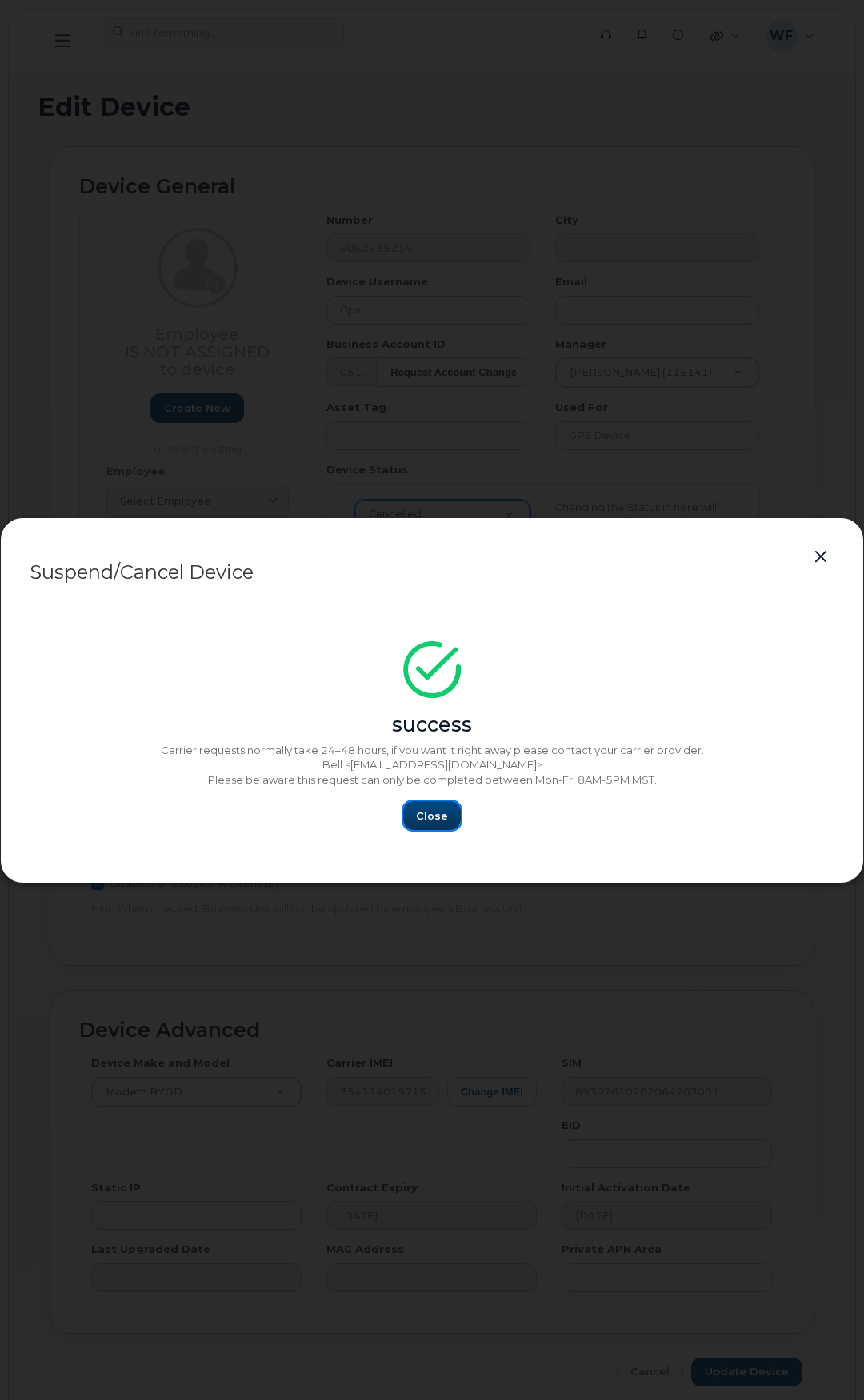
click at [447, 815] on button "Close" at bounding box center [431, 815] width 57 height 29
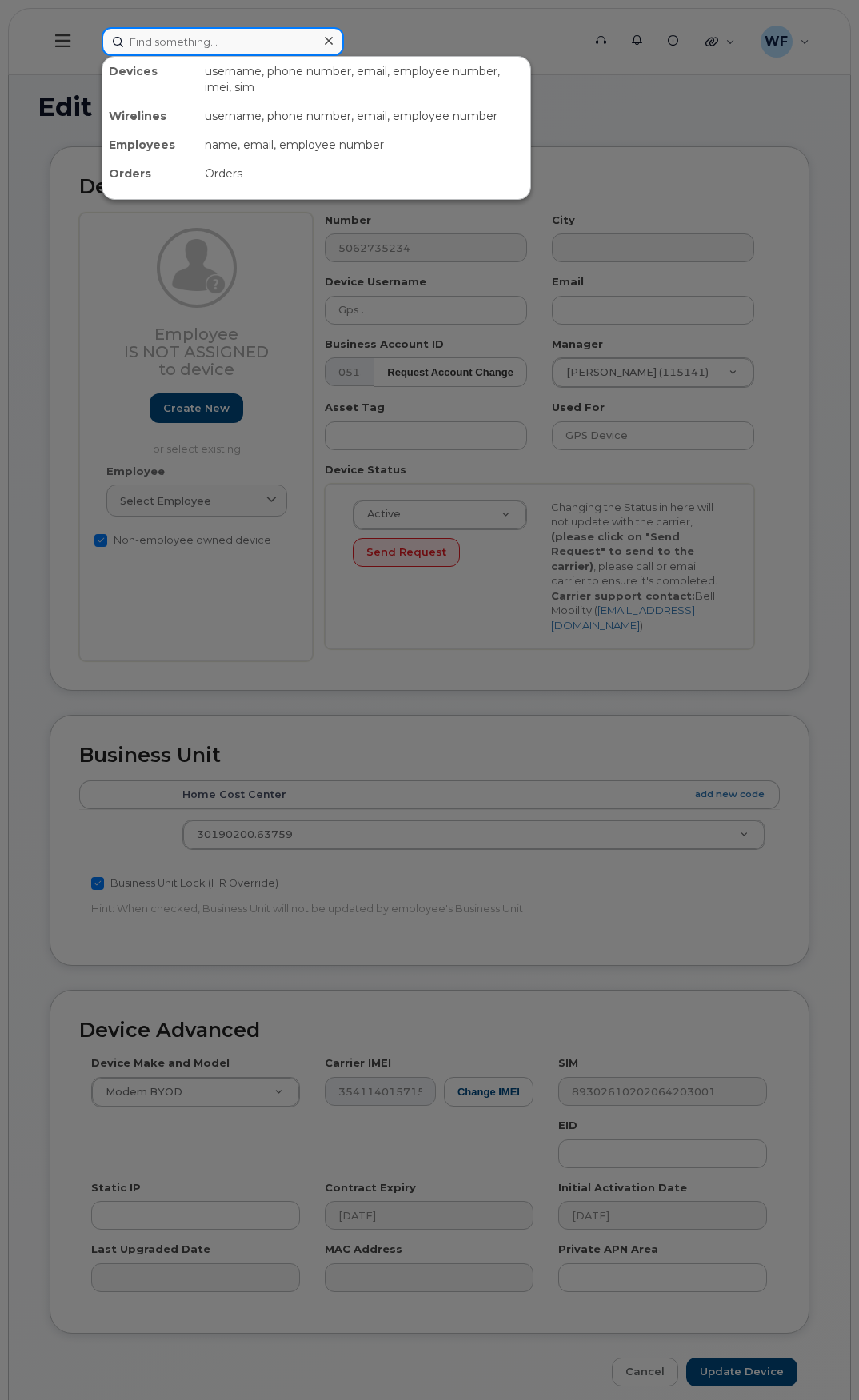
click at [185, 40] on input at bounding box center [223, 42] width 243 height 29
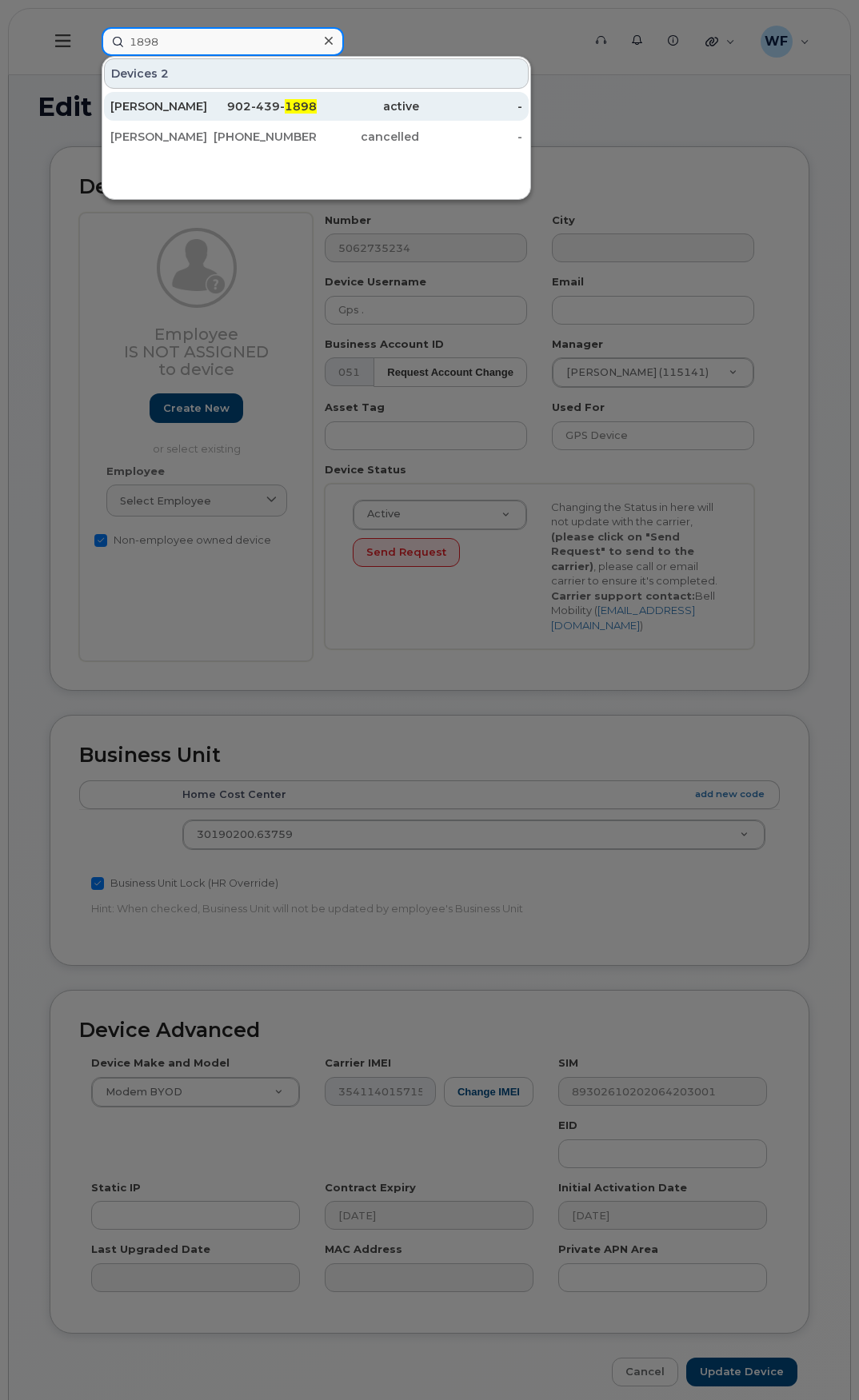
type input "1898"
click at [167, 97] on div "Hans Roets" at bounding box center [162, 106] width 103 height 29
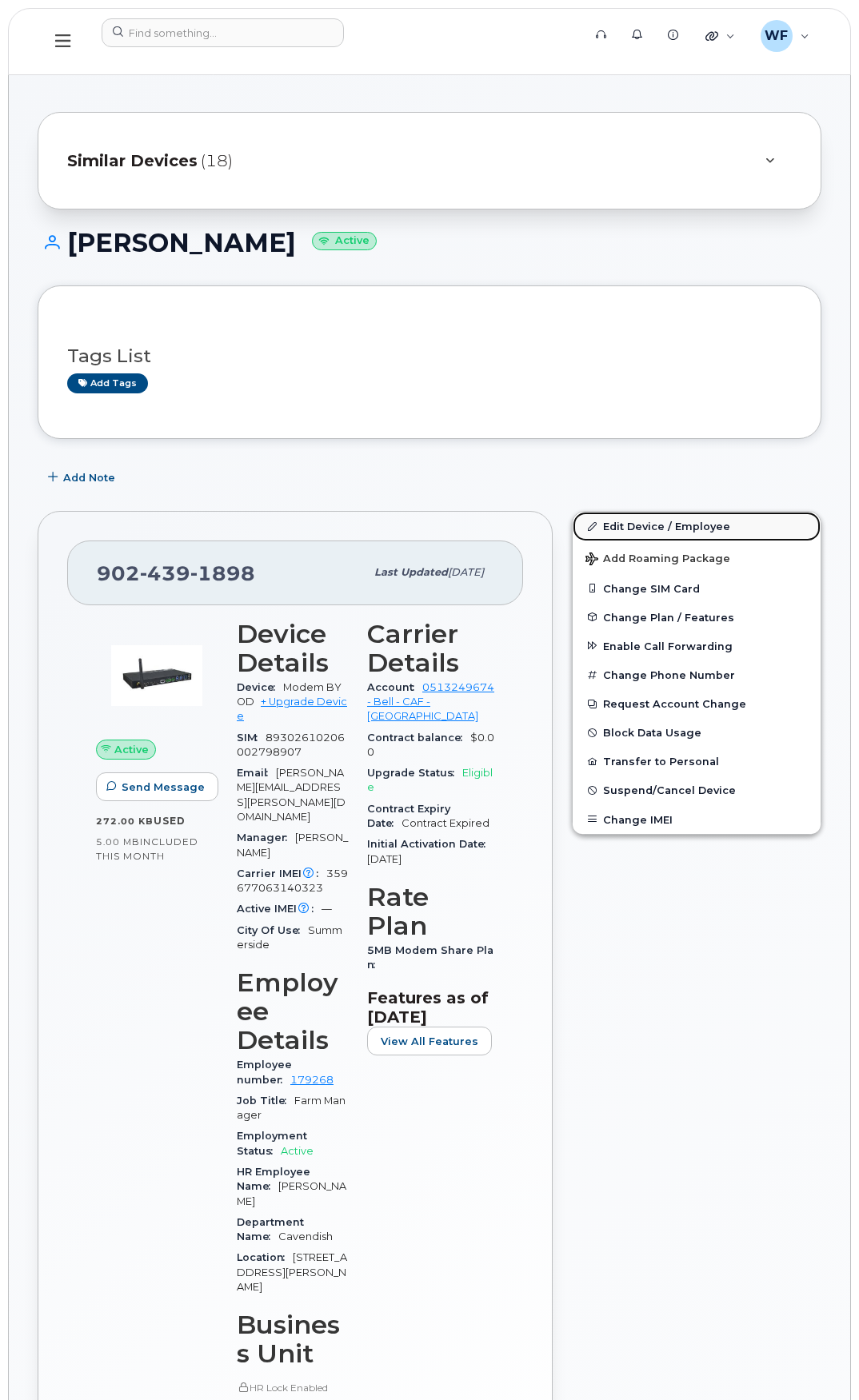
click at [647, 530] on link "Edit Device / Employee" at bounding box center [696, 526] width 248 height 29
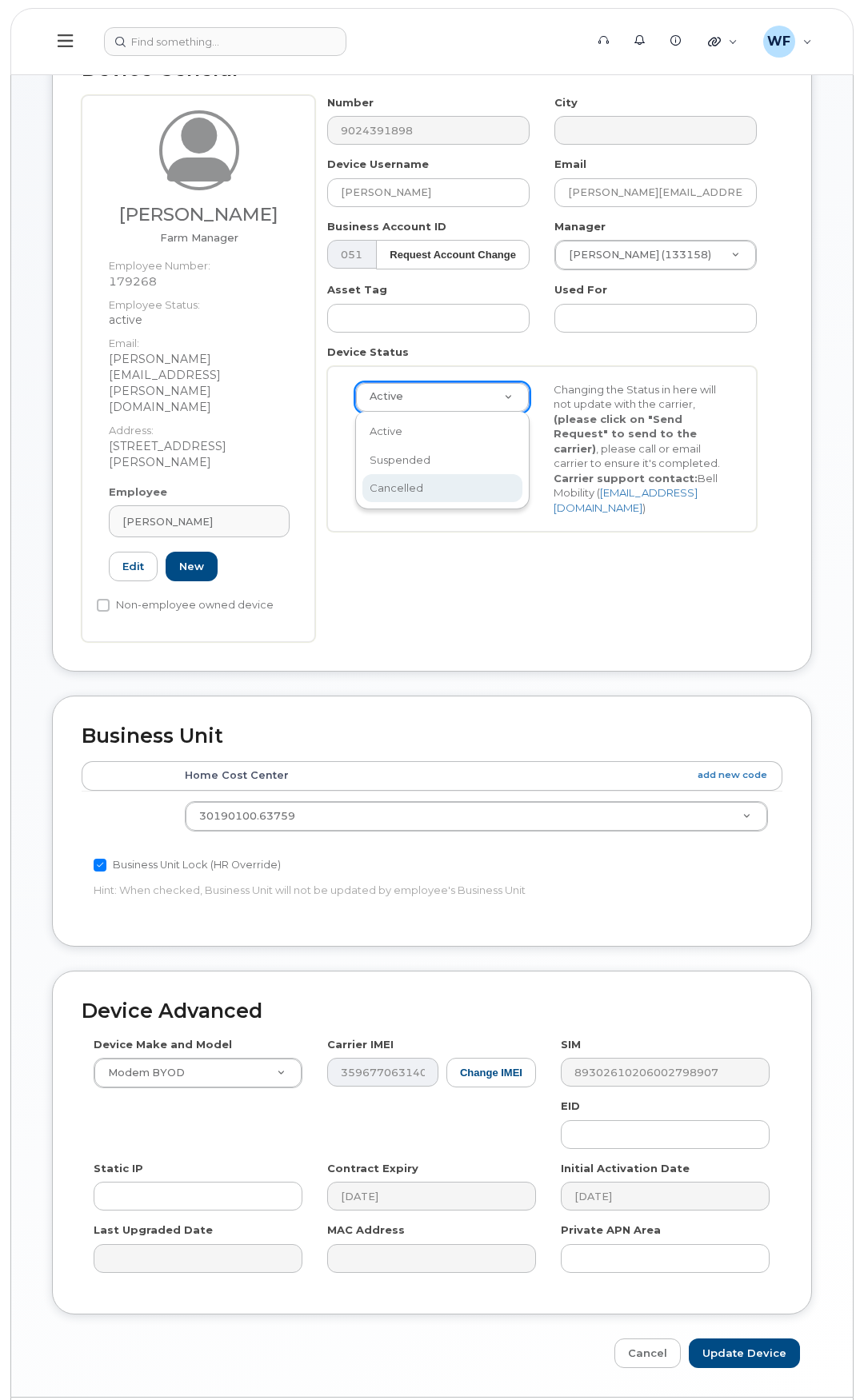
scroll to position [0, 5]
select select "cancelled"
click at [395, 432] on button "Send Request" at bounding box center [406, 435] width 107 height 30
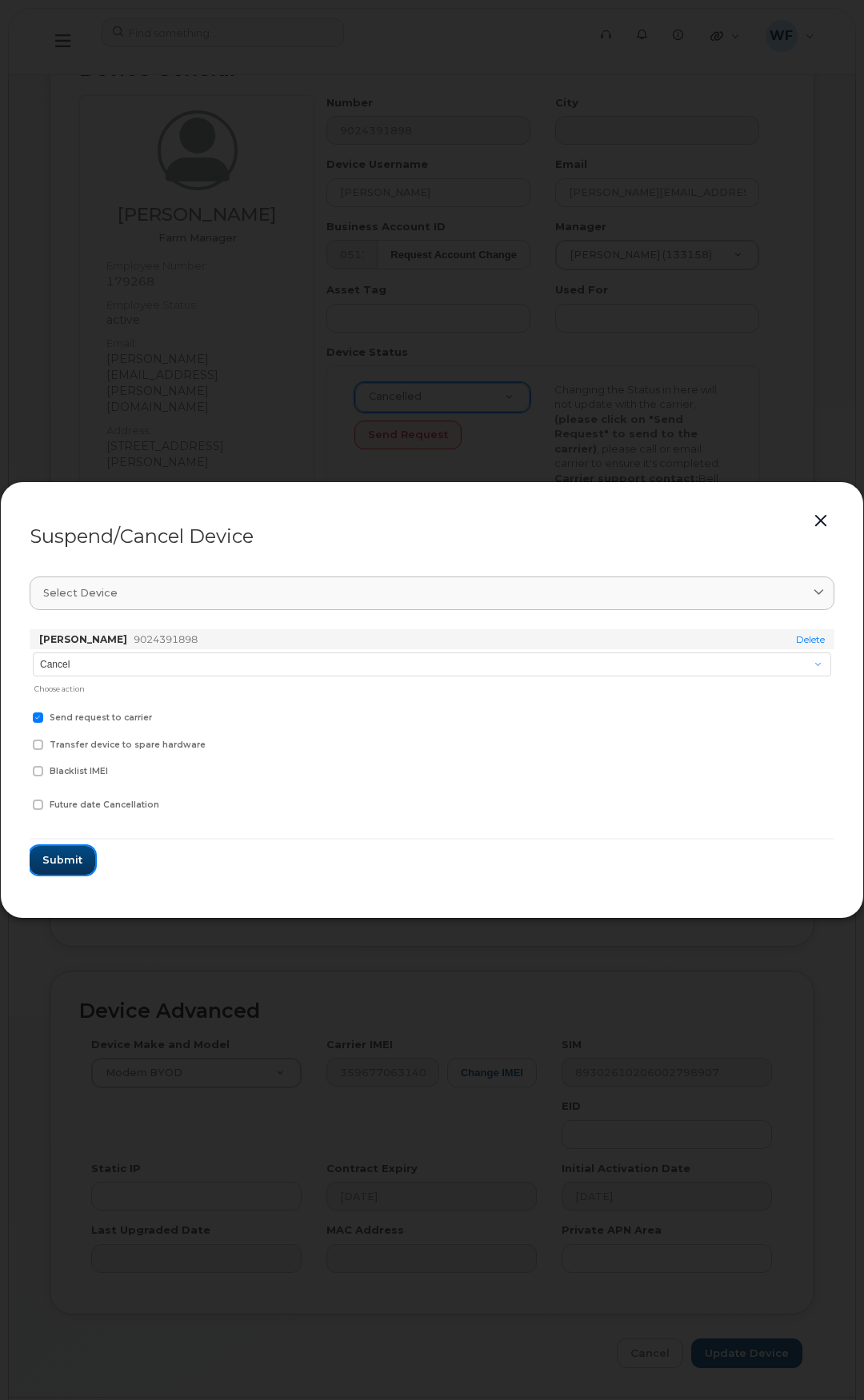
click at [60, 855] on span "Submit" at bounding box center [62, 859] width 40 height 15
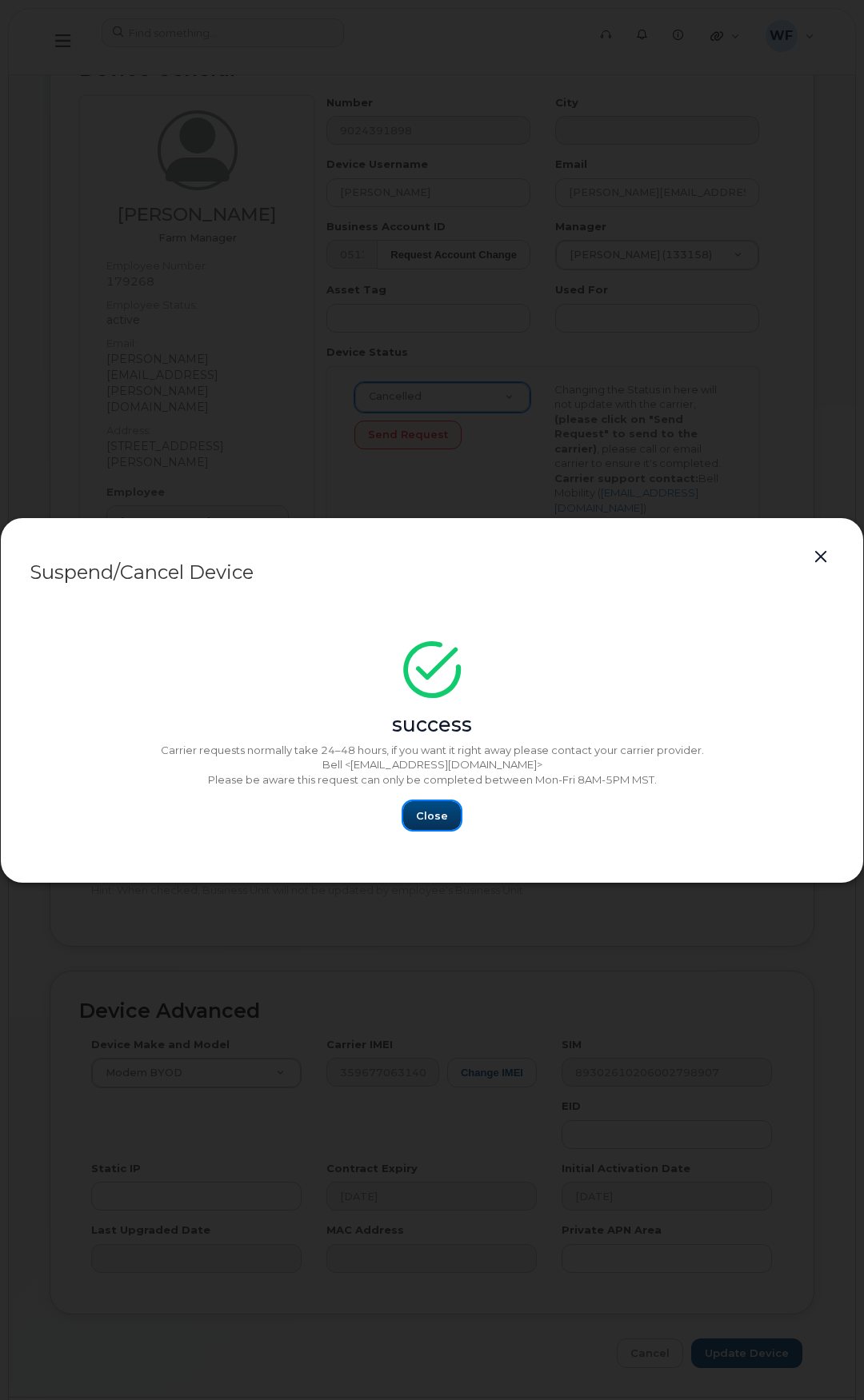
click at [440, 824] on span "Close" at bounding box center [432, 815] width 32 height 15
